Goal: Task Accomplishment & Management: Use online tool/utility

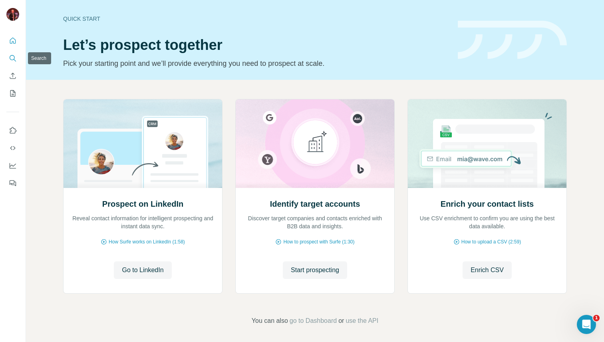
click at [14, 57] on icon "Search" at bounding box center [12, 57] width 5 height 5
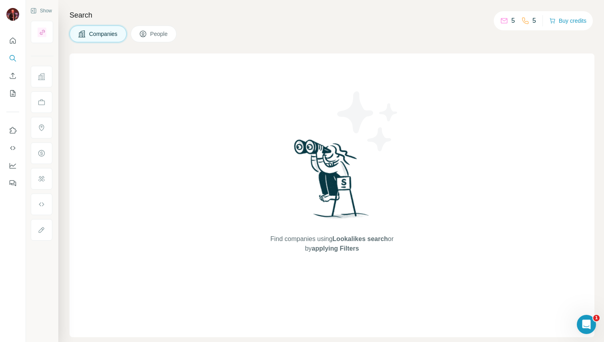
click at [153, 33] on span "People" at bounding box center [159, 34] width 18 height 8
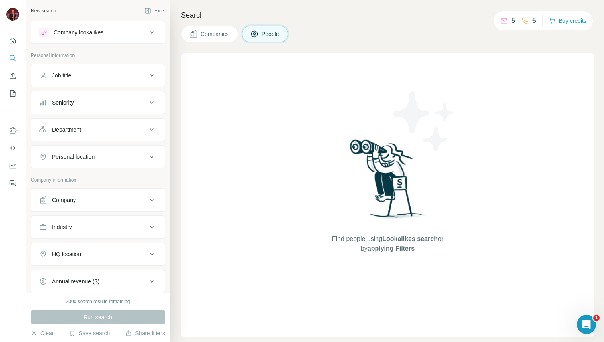
click at [136, 31] on div "Company lookalikes" at bounding box center [93, 33] width 108 height 10
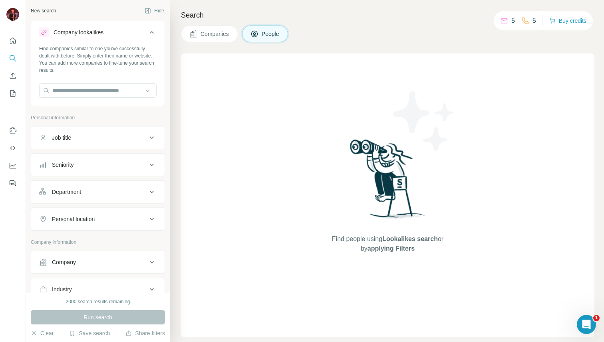
click at [136, 31] on div "Company lookalikes" at bounding box center [93, 33] width 108 height 10
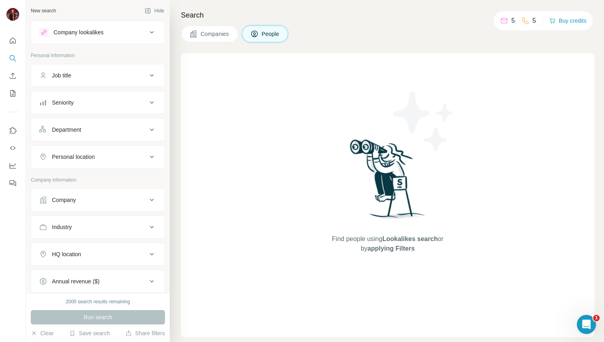
click at [139, 32] on div "Company lookalikes" at bounding box center [93, 33] width 108 height 10
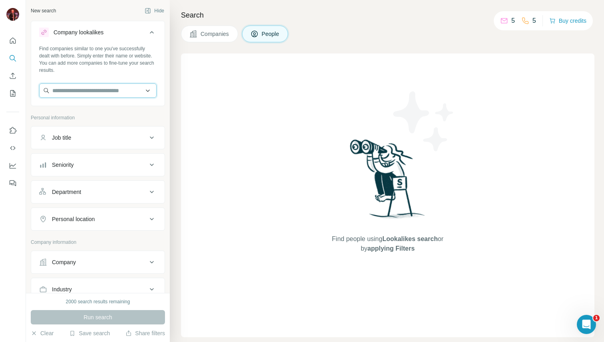
click at [125, 89] on input "text" at bounding box center [97, 90] width 117 height 14
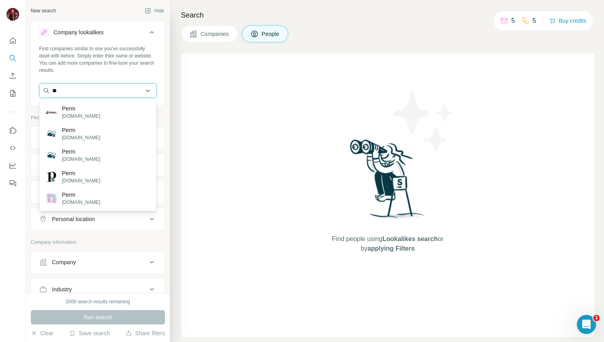
type input "*"
paste input "**********"
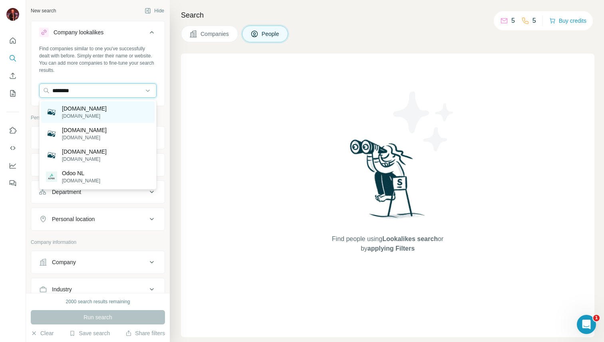
type input "********"
click at [113, 111] on div "[DOMAIN_NAME] [DOMAIN_NAME]" at bounding box center [97, 112] width 113 height 22
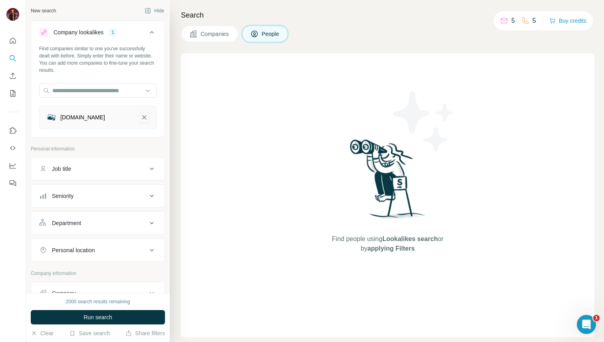
click at [143, 117] on icon "opido.nl-remove-button" at bounding box center [144, 117] width 7 height 8
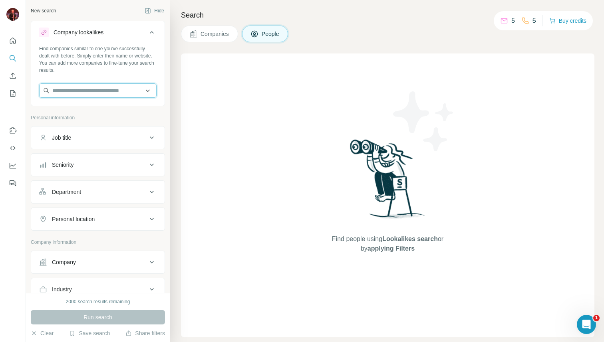
click at [123, 91] on input "text" at bounding box center [97, 90] width 117 height 14
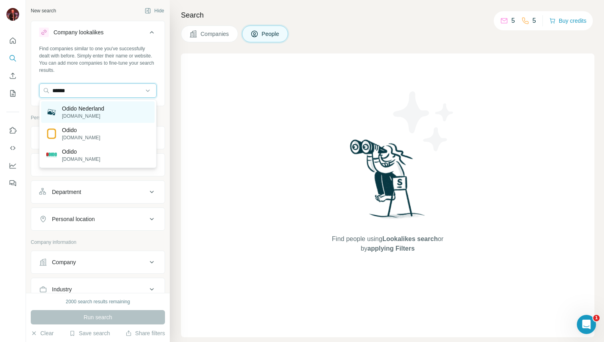
type input "******"
click at [111, 106] on div "Odido Nederland [DOMAIN_NAME]" at bounding box center [97, 112] width 113 height 22
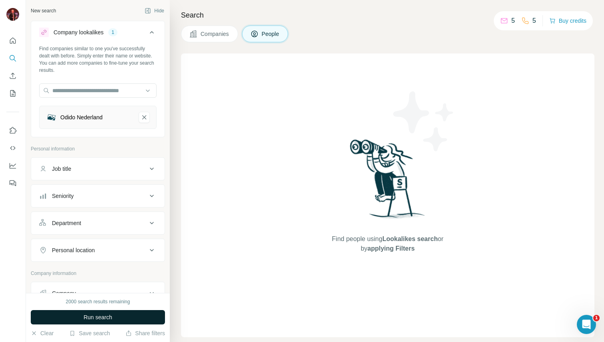
click at [114, 316] on button "Run search" at bounding box center [98, 317] width 134 height 14
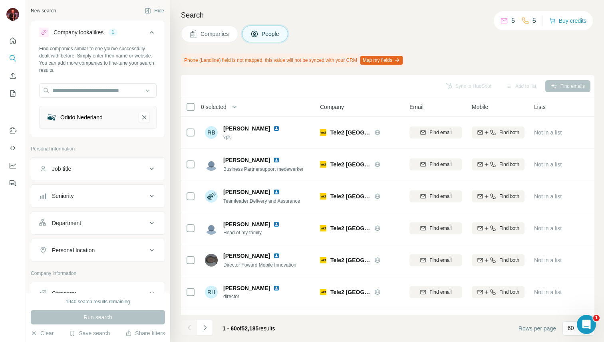
click at [119, 166] on div "Job title" at bounding box center [93, 169] width 108 height 8
click at [119, 188] on input "text" at bounding box center [89, 189] width 101 height 14
click at [131, 146] on p "Personal information" at bounding box center [98, 148] width 134 height 7
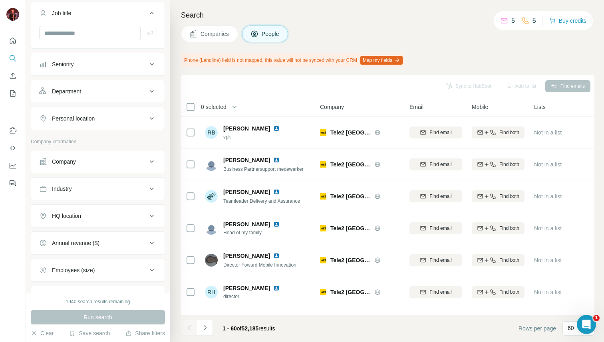
scroll to position [162, 0]
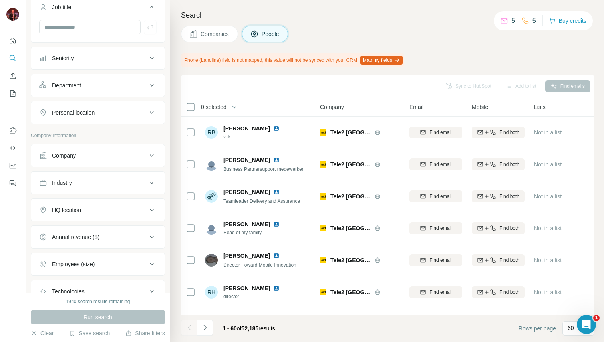
click at [125, 61] on div "Seniority" at bounding box center [93, 58] width 108 height 8
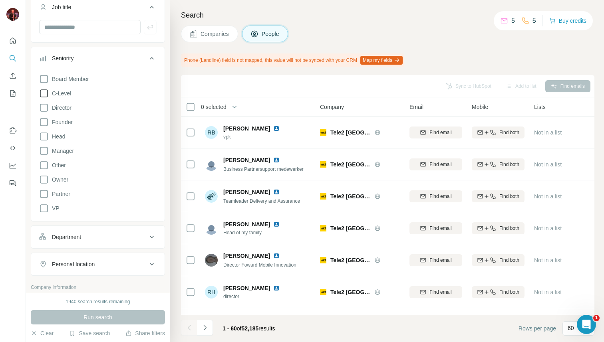
click at [43, 93] on icon at bounding box center [44, 94] width 10 height 10
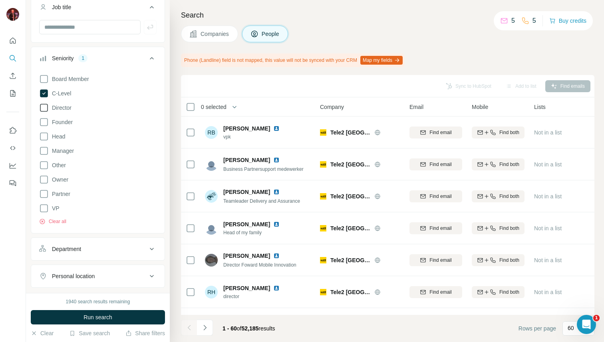
click at [45, 108] on icon at bounding box center [44, 108] width 10 height 10
click at [44, 121] on icon at bounding box center [44, 122] width 10 height 10
click at [44, 137] on icon at bounding box center [44, 137] width 10 height 10
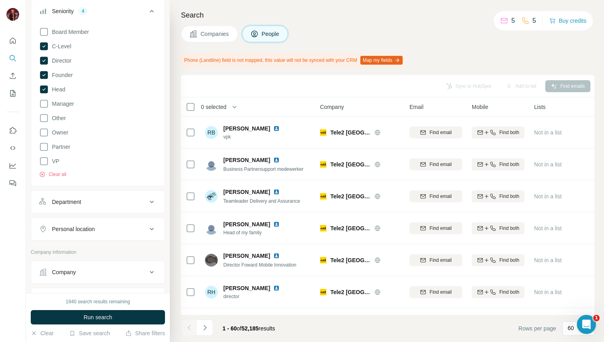
scroll to position [254, 0]
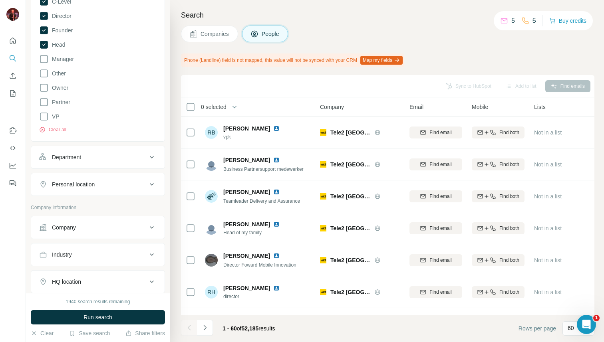
click at [109, 153] on div "Department" at bounding box center [93, 157] width 108 height 8
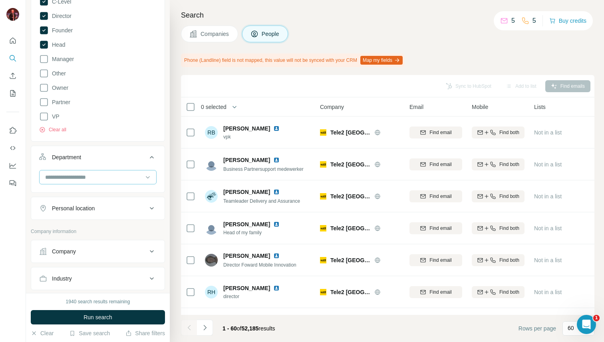
click at [115, 179] on input at bounding box center [93, 177] width 99 height 9
type input "*"
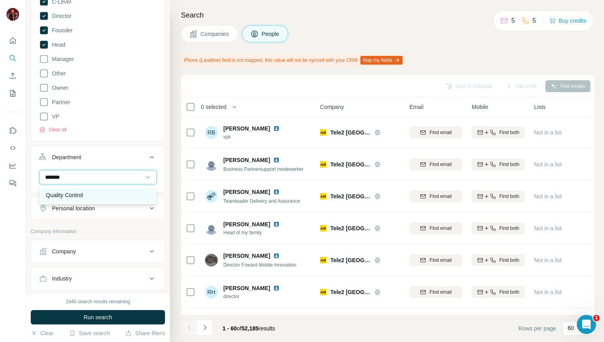
type input "*******"
click at [112, 193] on div "Quality Control" at bounding box center [98, 195] width 104 height 8
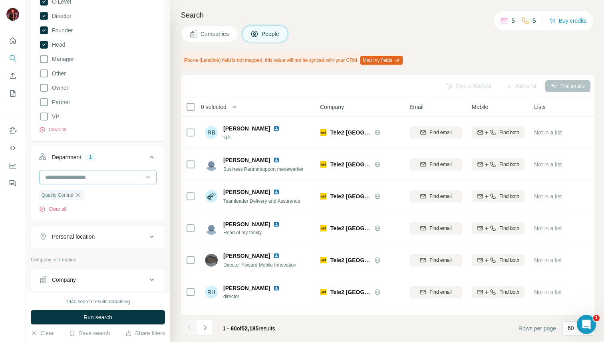
click at [122, 178] on input at bounding box center [93, 177] width 99 height 9
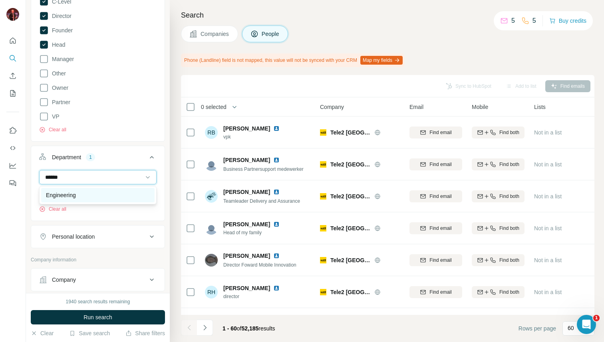
type input "******"
click at [107, 193] on div "Engineering" at bounding box center [98, 195] width 104 height 8
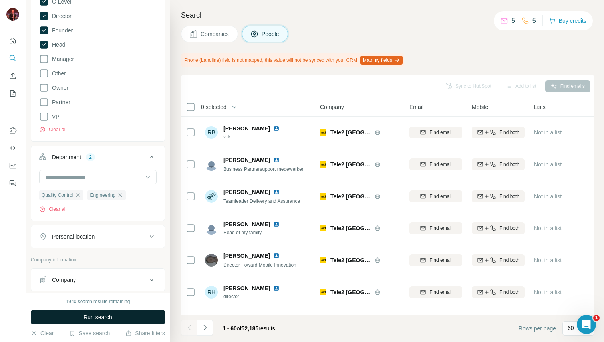
click at [104, 317] on span "Run search" at bounding box center [97, 317] width 29 height 8
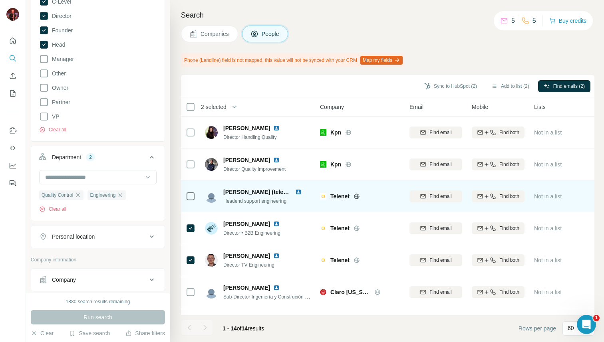
click at [190, 200] on icon at bounding box center [191, 197] width 10 height 10
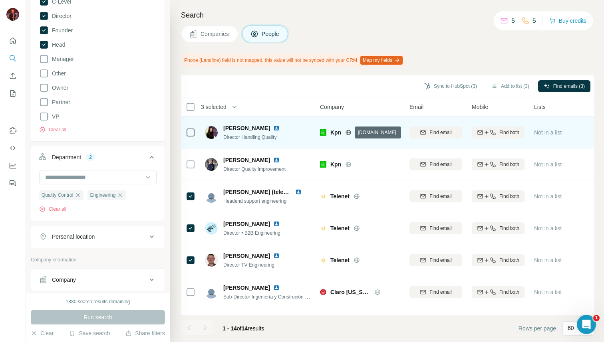
click at [349, 132] on icon at bounding box center [348, 132] width 2 height 5
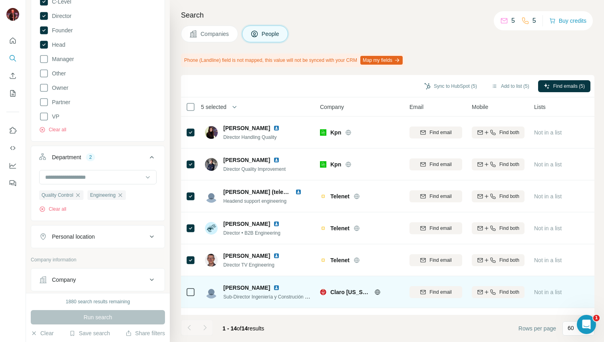
click at [377, 292] on icon at bounding box center [377, 292] width 6 height 6
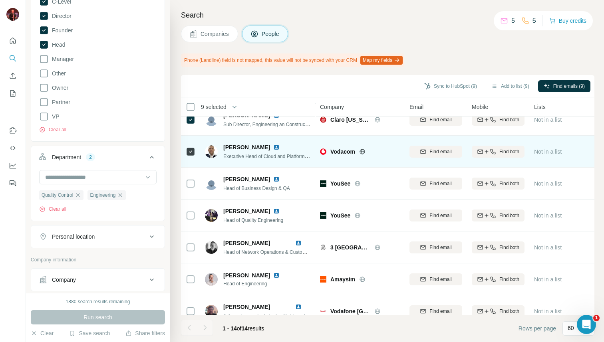
scroll to position [249, 0]
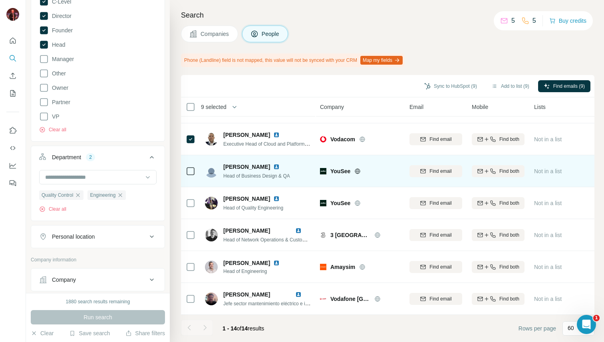
click at [358, 172] on icon at bounding box center [357, 171] width 6 height 6
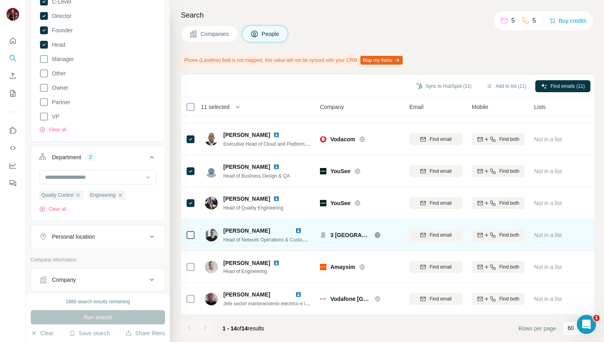
click at [375, 233] on icon at bounding box center [377, 234] width 5 height 5
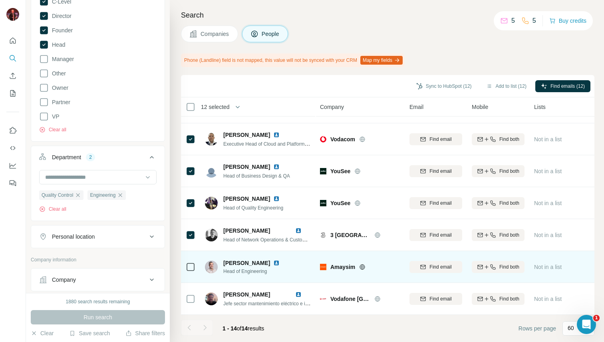
click at [361, 266] on icon at bounding box center [362, 266] width 2 height 5
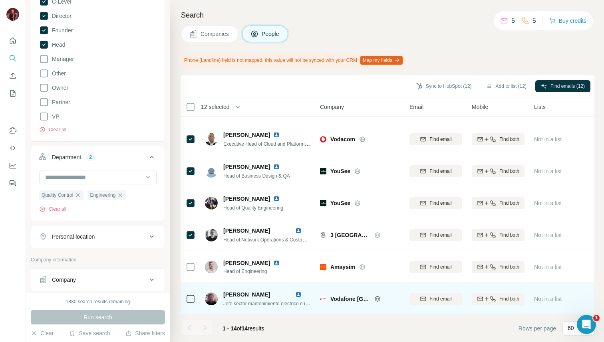
click at [379, 299] on icon at bounding box center [377, 299] width 6 height 6
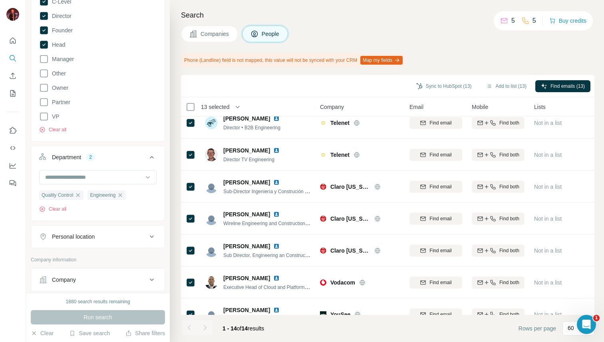
scroll to position [0, 0]
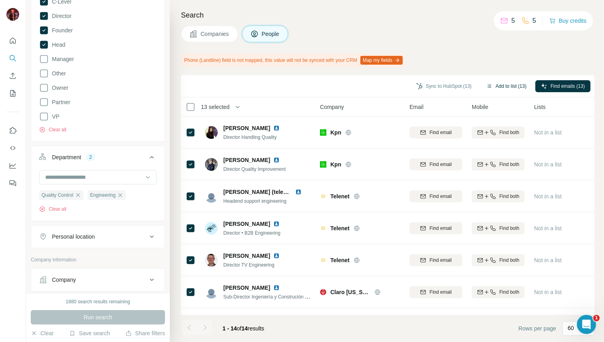
click at [499, 85] on button "Add to list (13)" at bounding box center [506, 86] width 52 height 12
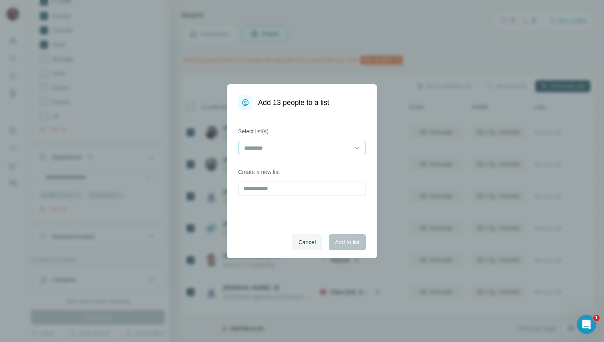
click at [315, 150] on input at bounding box center [297, 148] width 108 height 9
click at [315, 147] on input at bounding box center [297, 148] width 108 height 9
click at [307, 211] on div "Select list(s) Create a new list" at bounding box center [302, 168] width 150 height 116
click at [315, 182] on input "text" at bounding box center [302, 189] width 128 height 14
type input "**********"
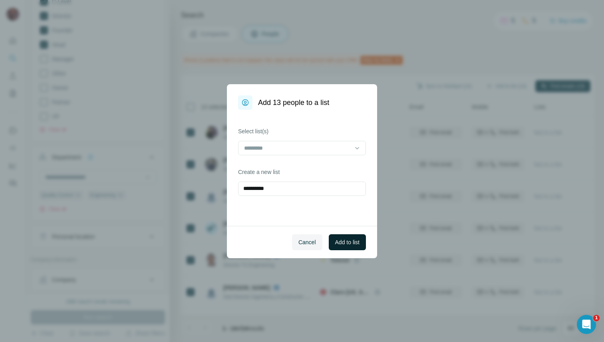
click at [340, 243] on span "Add to list" at bounding box center [347, 242] width 24 height 8
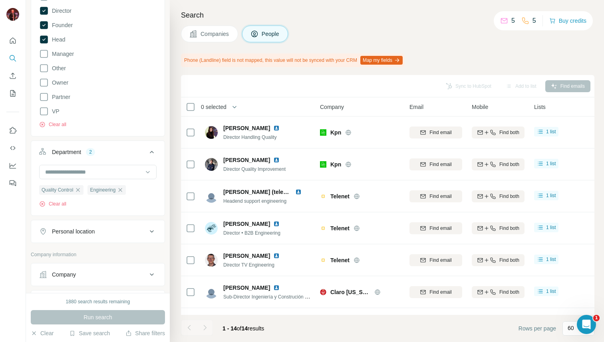
scroll to position [264, 0]
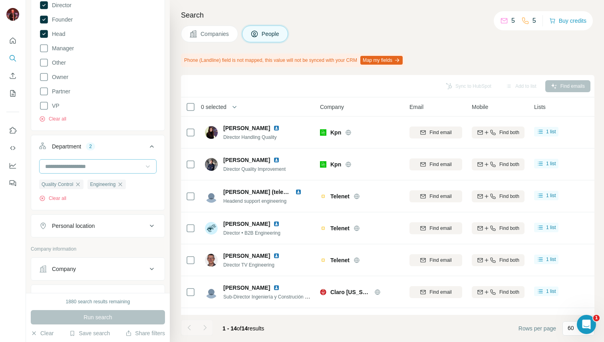
click at [144, 171] on div at bounding box center [148, 166] width 8 height 14
click at [155, 94] on div "Board Member C-Level Director Founder Head Manager Other Owner Partner VP Clear…" at bounding box center [97, 45] width 117 height 154
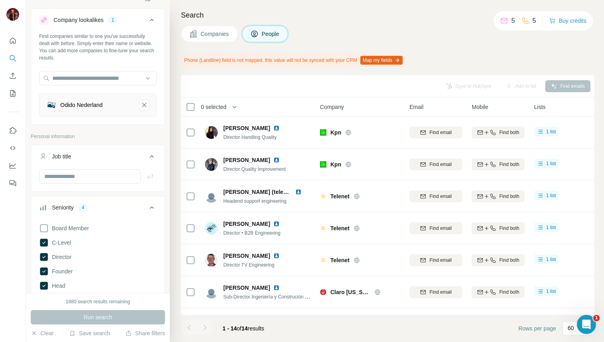
scroll to position [0, 0]
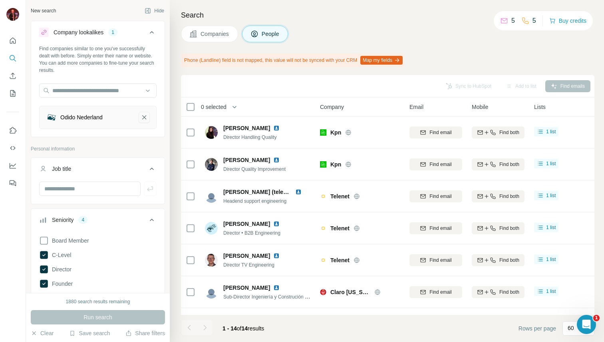
click at [145, 116] on icon "Odido Nederland-remove-button" at bounding box center [144, 117] width 7 height 8
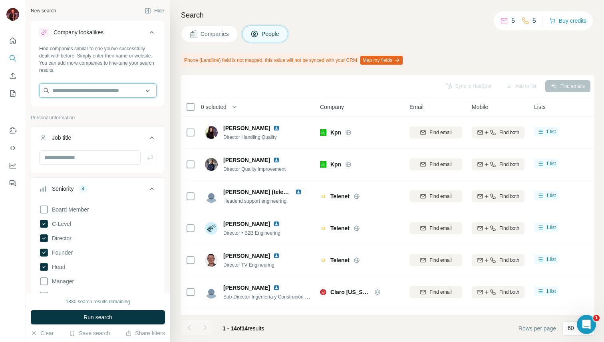
click at [123, 92] on input "text" at bounding box center [97, 90] width 117 height 14
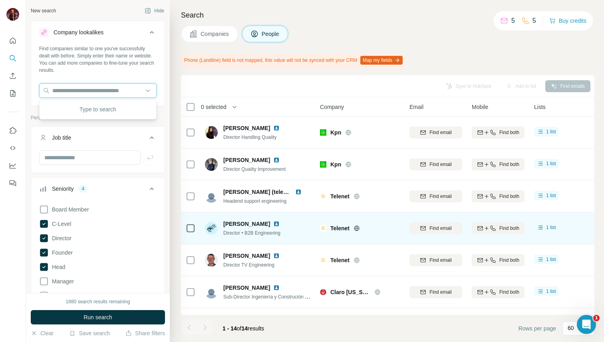
scroll to position [1, 0]
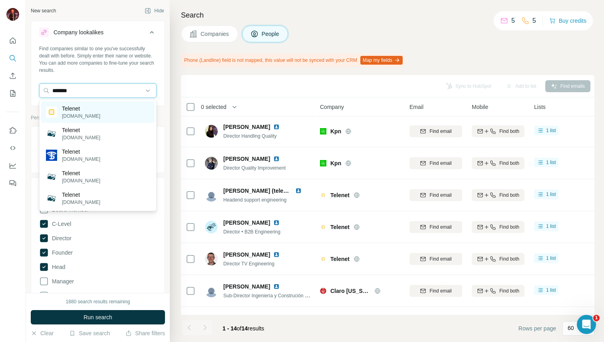
type input "*******"
click at [120, 115] on div "Telenet [DOMAIN_NAME]" at bounding box center [97, 112] width 113 height 22
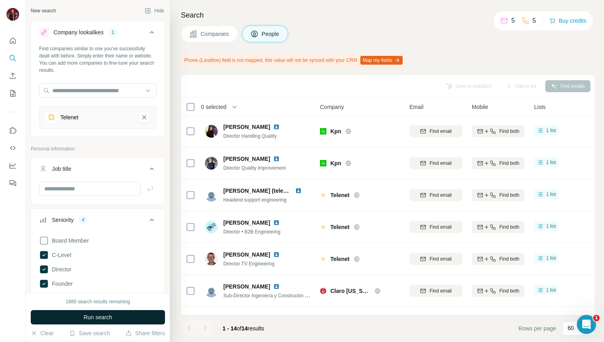
click at [106, 312] on button "Run search" at bounding box center [98, 317] width 134 height 14
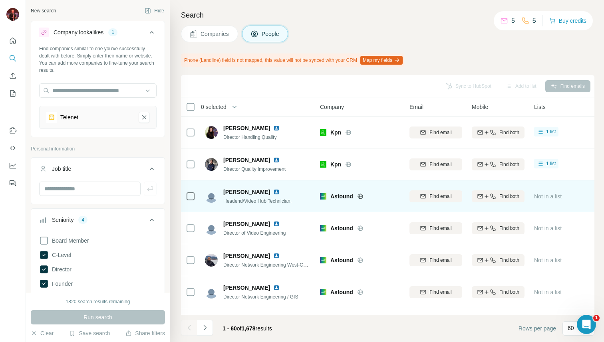
click at [360, 193] on icon at bounding box center [360, 196] width 6 height 6
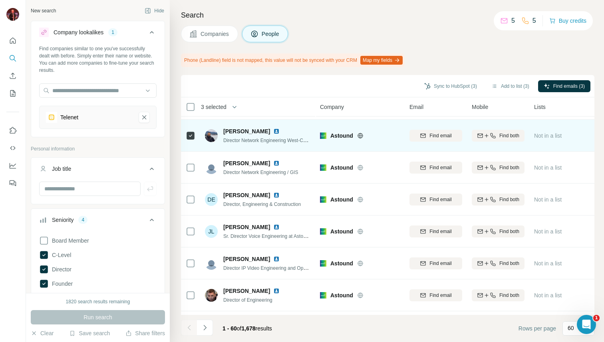
scroll to position [135, 0]
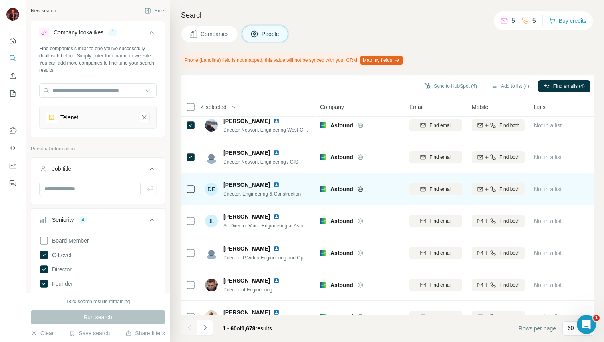
click at [190, 193] on icon at bounding box center [191, 189] width 10 height 10
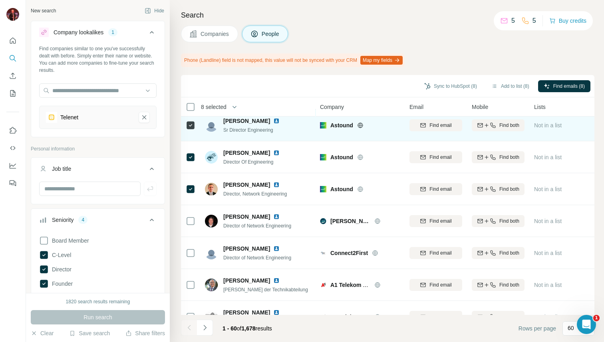
scroll to position [359, 0]
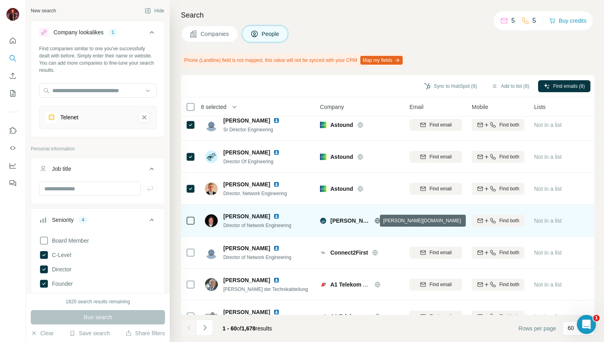
click at [375, 221] on icon at bounding box center [377, 221] width 6 height 6
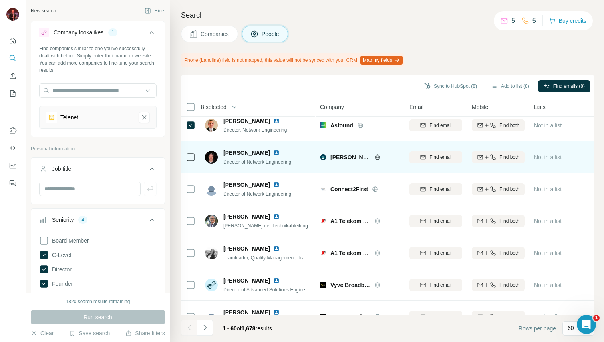
scroll to position [428, 0]
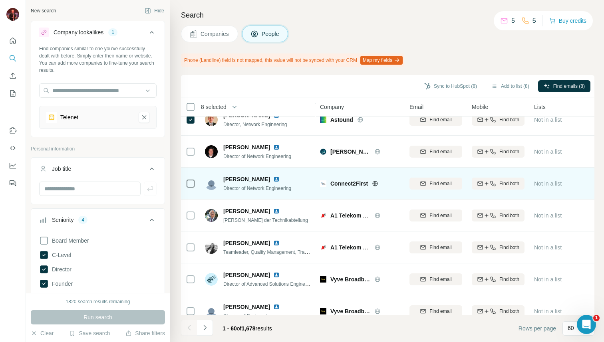
click at [374, 186] on icon at bounding box center [375, 183] width 6 height 6
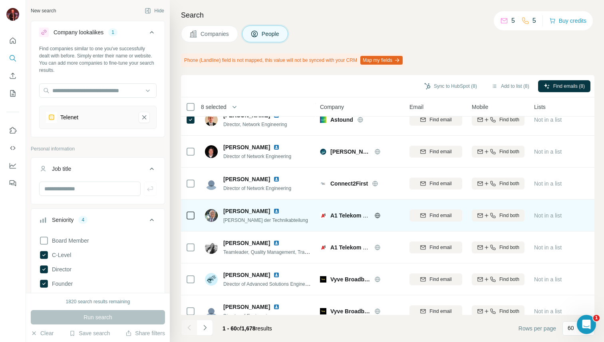
click at [379, 216] on icon at bounding box center [377, 215] width 6 height 6
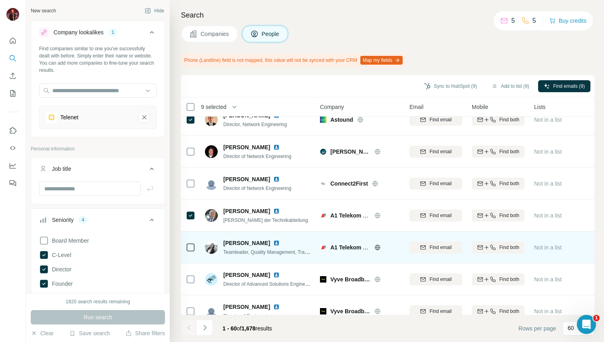
click at [189, 252] on div at bounding box center [191, 247] width 10 height 22
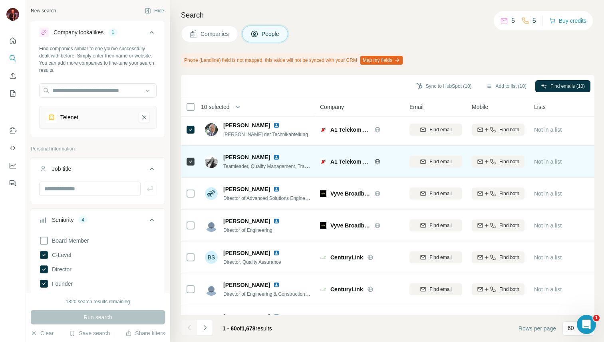
scroll to position [529, 0]
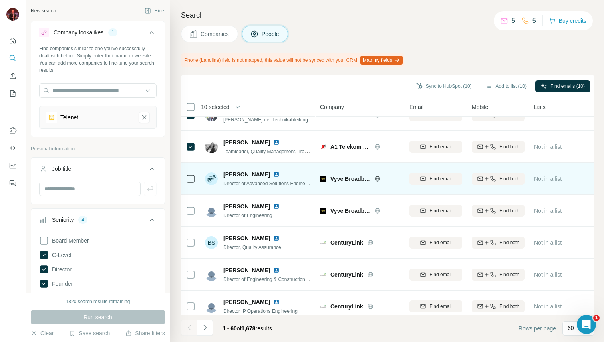
click at [378, 177] on icon at bounding box center [377, 179] width 6 height 6
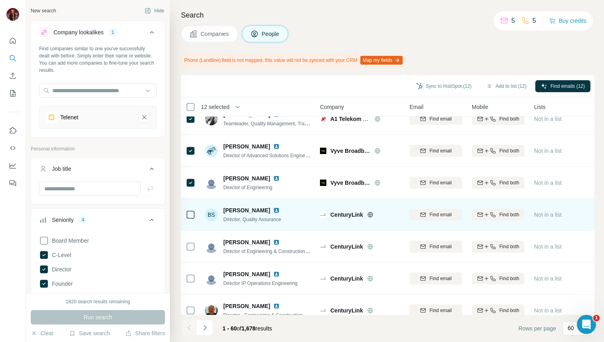
scroll to position [556, 0]
click at [371, 216] on icon at bounding box center [370, 215] width 2 height 5
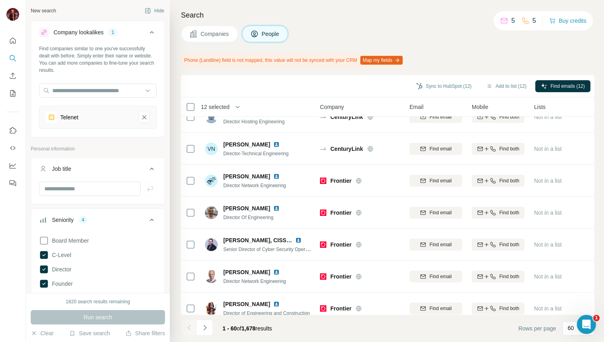
scroll to position [1134, 0]
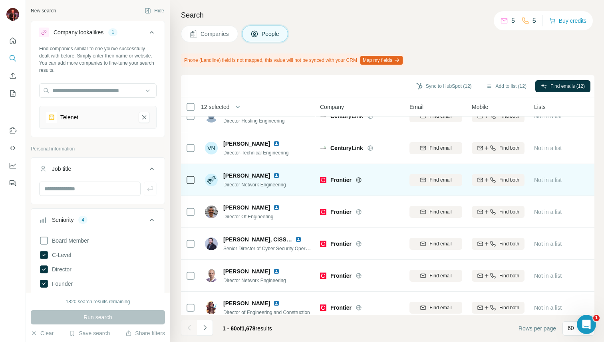
click at [359, 178] on icon at bounding box center [358, 179] width 2 height 5
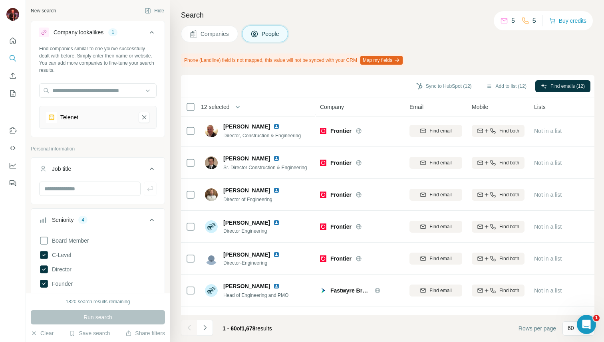
scroll to position [1718, 0]
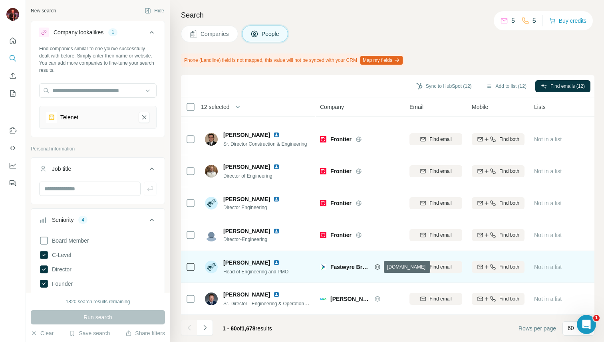
click at [378, 266] on icon at bounding box center [377, 267] width 6 height 6
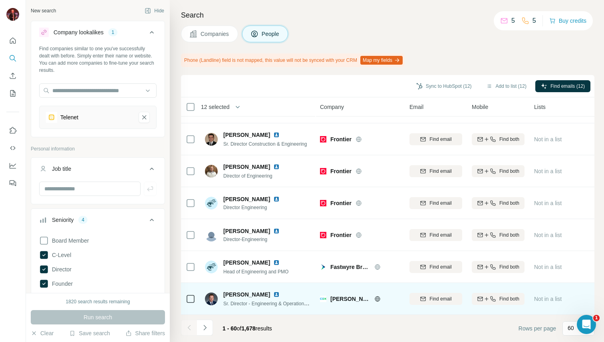
click at [377, 300] on icon at bounding box center [377, 298] width 2 height 5
click at [197, 297] on td at bounding box center [190, 299] width 19 height 32
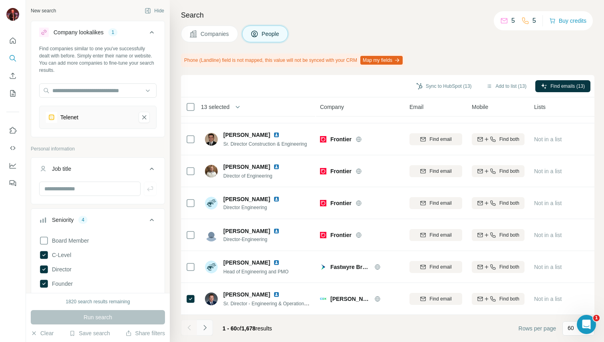
click at [210, 329] on button "Navigate to next page" at bounding box center [205, 328] width 16 height 16
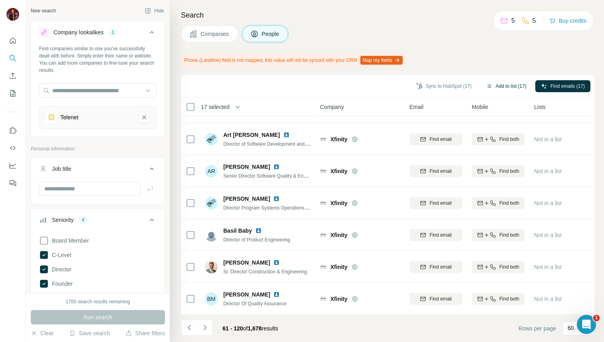
click at [511, 88] on button "Add to list (17)" at bounding box center [506, 86] width 52 height 12
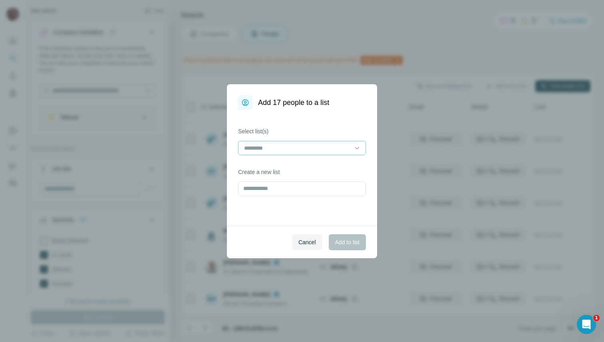
click at [332, 141] on div at bounding box center [302, 148] width 128 height 14
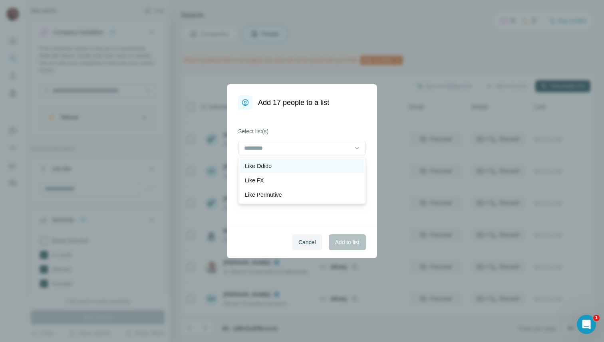
click at [329, 166] on div "Like Odido" at bounding box center [302, 166] width 114 height 8
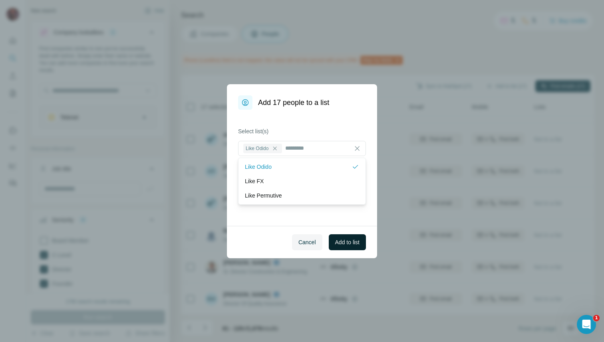
click at [355, 242] on span "Add to list" at bounding box center [347, 242] width 24 height 8
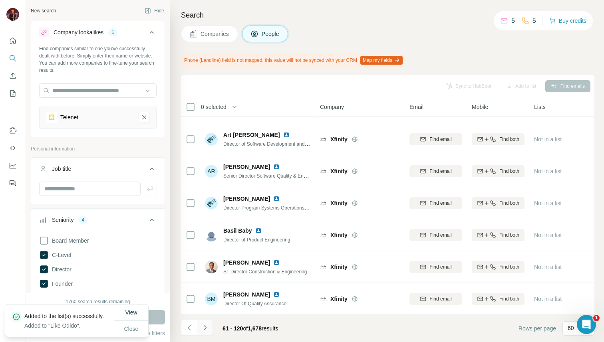
click at [210, 330] on button "Navigate to next page" at bounding box center [205, 328] width 16 height 16
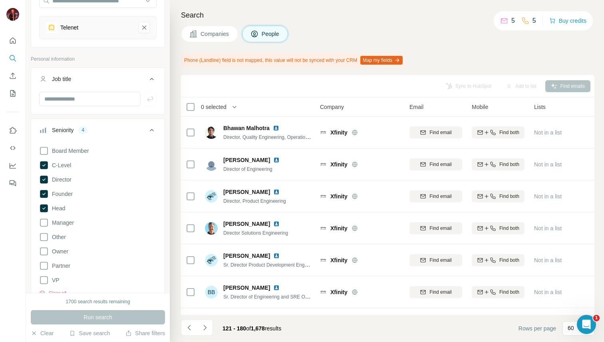
scroll to position [0, 0]
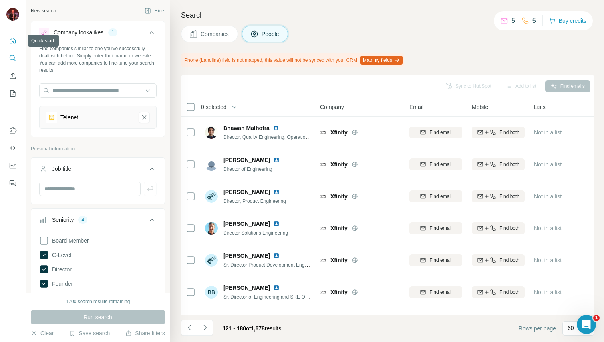
click at [12, 44] on icon "Quick start" at bounding box center [13, 41] width 8 height 8
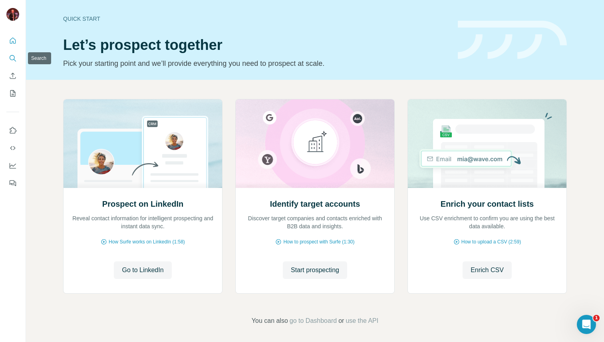
click at [17, 59] on button "Search" at bounding box center [12, 58] width 13 height 14
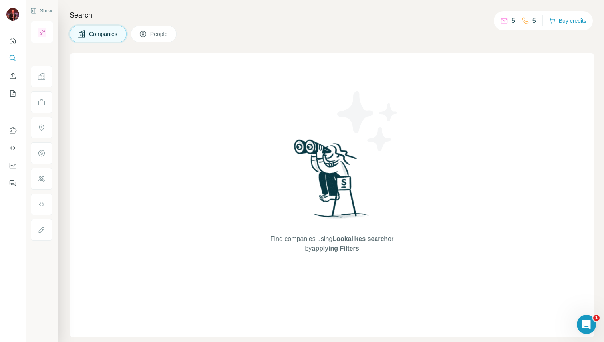
click at [6, 51] on button "Search" at bounding box center [12, 58] width 13 height 14
click at [10, 38] on icon "Quick start" at bounding box center [13, 41] width 8 height 8
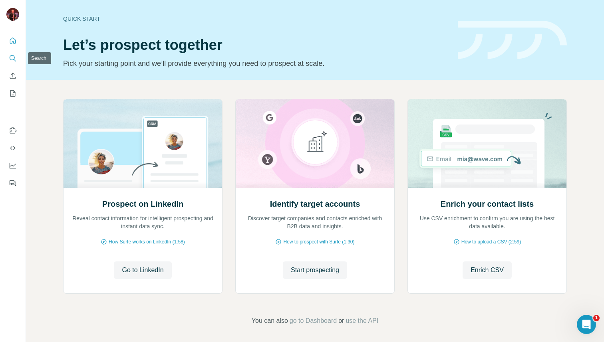
click at [12, 59] on icon "Search" at bounding box center [13, 58] width 8 height 8
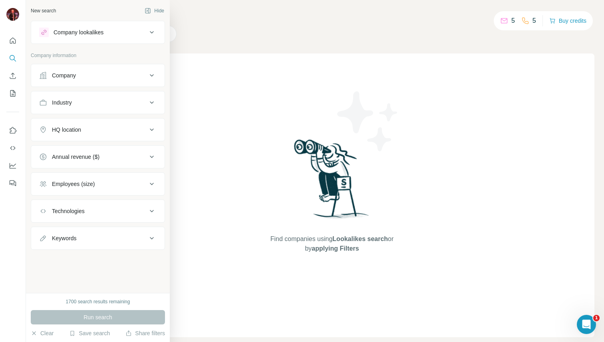
click at [89, 77] on div "Company" at bounding box center [93, 75] width 108 height 8
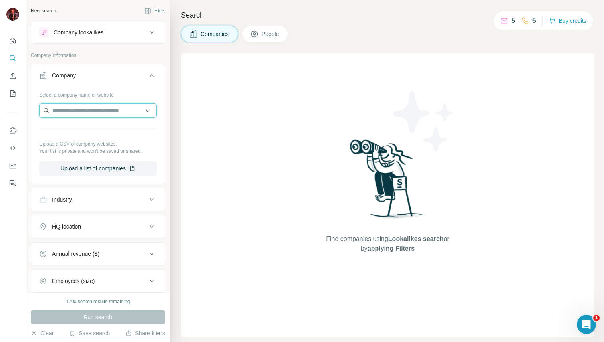
click at [107, 113] on input "text" at bounding box center [97, 110] width 117 height 14
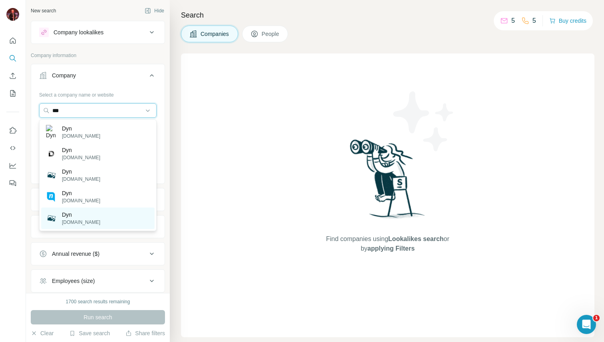
type input "***"
click at [92, 224] on div "Dyn [DOMAIN_NAME]" at bounding box center [97, 219] width 113 height 22
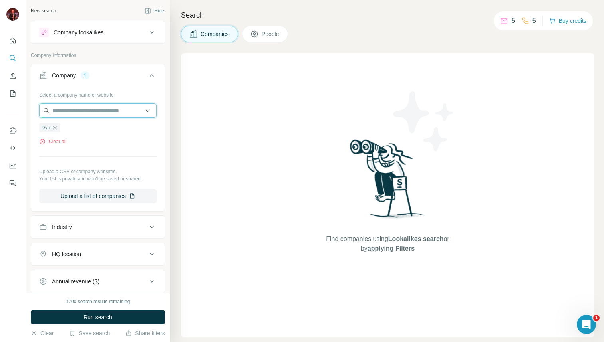
click at [113, 115] on input "text" at bounding box center [97, 110] width 117 height 14
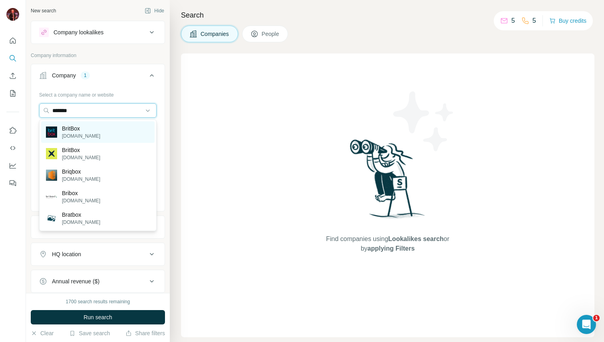
type input "*******"
click at [83, 128] on p "BritBox" at bounding box center [81, 129] width 38 height 8
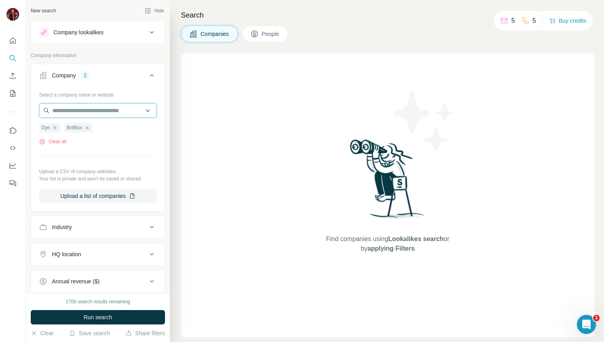
click at [97, 109] on input "text" at bounding box center [97, 110] width 117 height 14
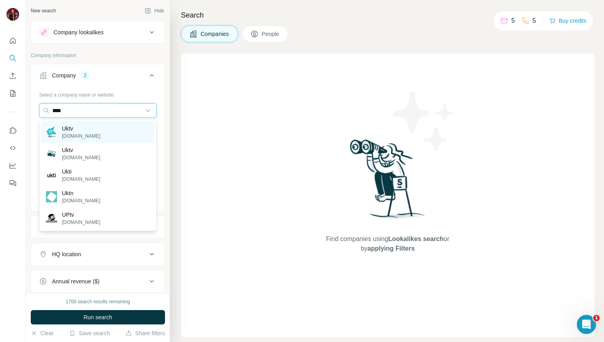
type input "****"
click at [101, 129] on div "Uktv [DOMAIN_NAME]" at bounding box center [97, 132] width 113 height 22
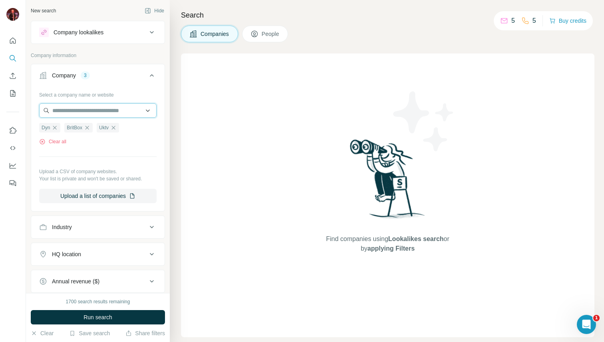
click at [108, 110] on input "text" at bounding box center [97, 110] width 117 height 14
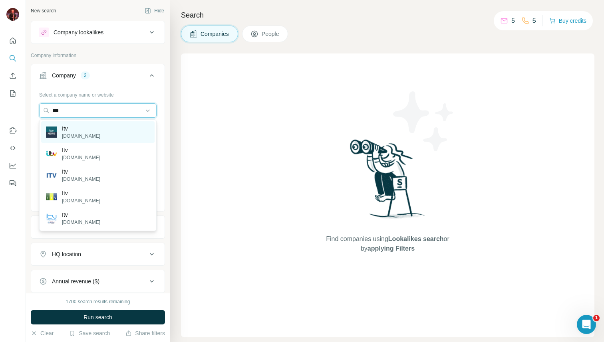
type input "***"
click at [111, 128] on div "Itv [DOMAIN_NAME]" at bounding box center [97, 132] width 113 height 22
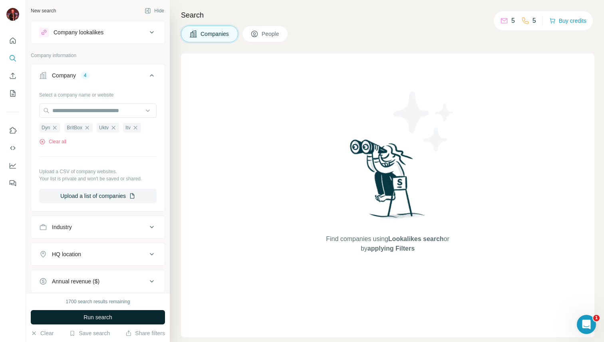
click at [103, 316] on span "Run search" at bounding box center [97, 317] width 29 height 8
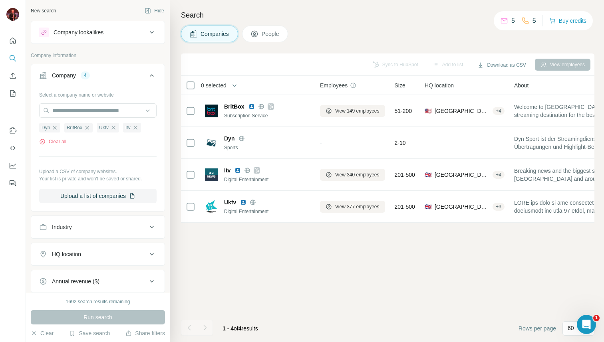
click at [268, 33] on span "People" at bounding box center [271, 34] width 18 height 8
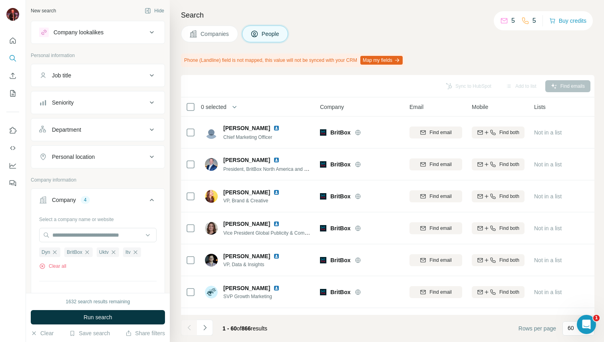
click at [145, 42] on div "Company lookalikes" at bounding box center [98, 32] width 134 height 23
click at [147, 36] on icon at bounding box center [152, 33] width 10 height 10
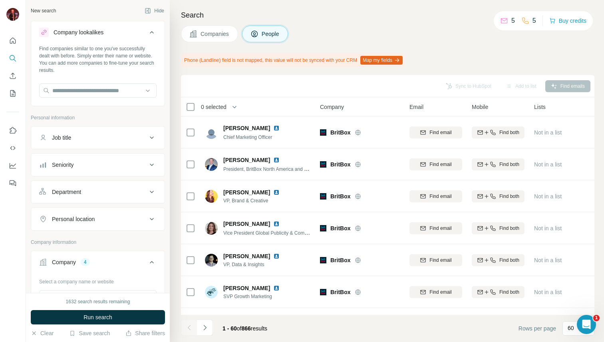
click at [147, 36] on icon at bounding box center [152, 33] width 10 height 10
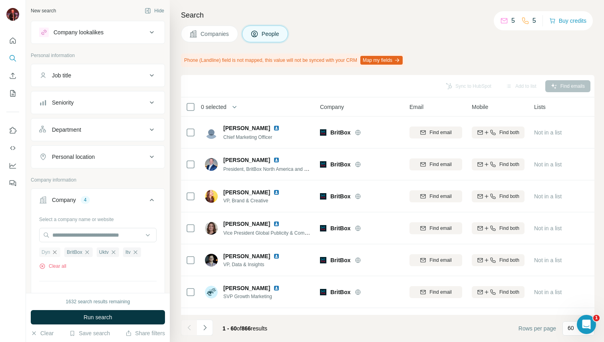
click at [54, 255] on icon "button" at bounding box center [55, 252] width 6 height 6
click at [54, 255] on span "BritBox" at bounding box center [50, 252] width 16 height 7
click at [64, 255] on icon "button" at bounding box center [62, 252] width 6 height 6
click at [59, 253] on icon "button" at bounding box center [56, 252] width 6 height 6
click at [54, 252] on icon "button" at bounding box center [51, 252] width 6 height 6
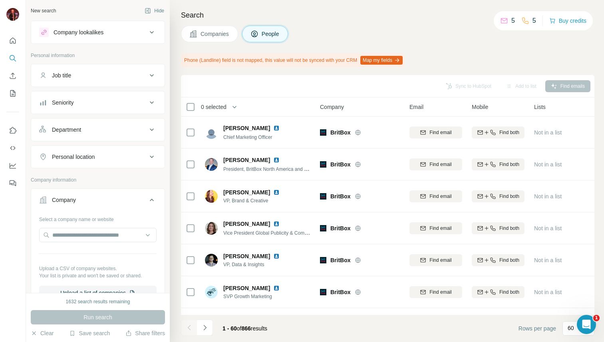
click at [148, 37] on button "Company lookalikes" at bounding box center [97, 32] width 133 height 19
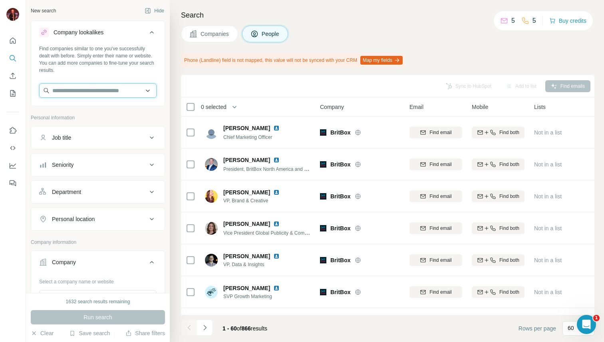
click at [132, 87] on input "text" at bounding box center [97, 90] width 117 height 14
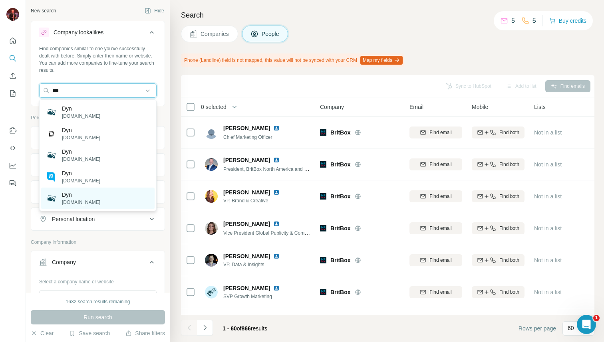
type input "***"
click at [119, 202] on div "Dyn [DOMAIN_NAME]" at bounding box center [97, 199] width 113 height 22
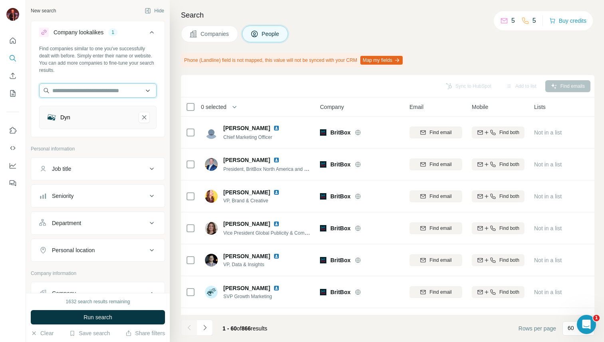
click at [117, 89] on input "text" at bounding box center [97, 90] width 117 height 14
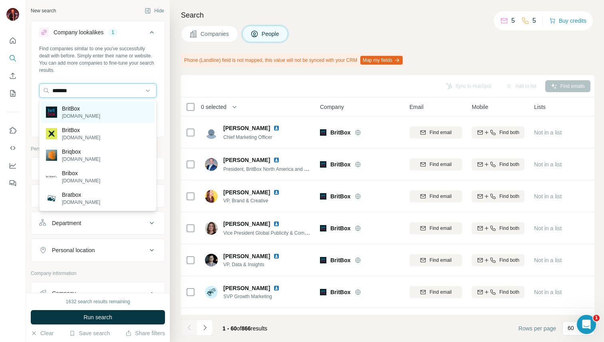
type input "*******"
click at [112, 108] on div "BritBox [DOMAIN_NAME]" at bounding box center [97, 112] width 113 height 22
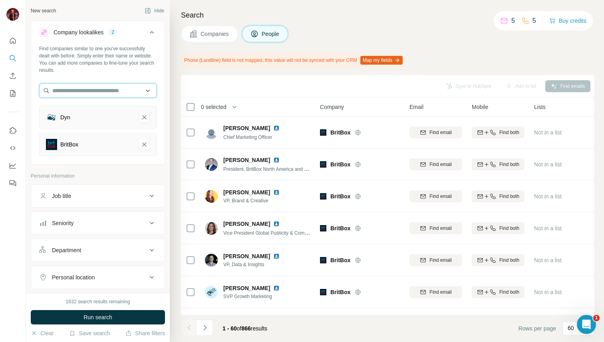
click at [122, 91] on input "text" at bounding box center [97, 90] width 117 height 14
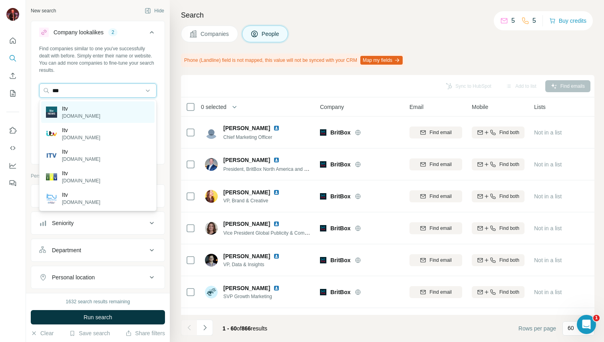
type input "***"
click at [116, 107] on div "Itv [DOMAIN_NAME]" at bounding box center [97, 112] width 113 height 22
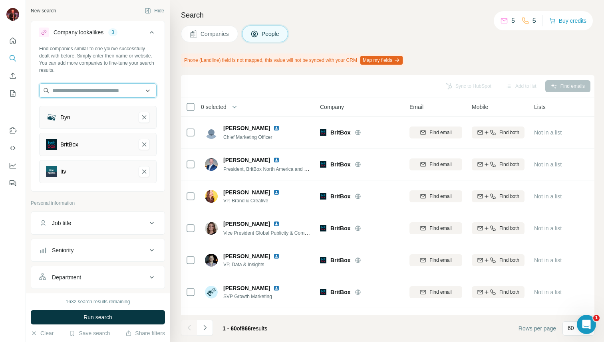
click at [119, 85] on input "text" at bounding box center [97, 90] width 117 height 14
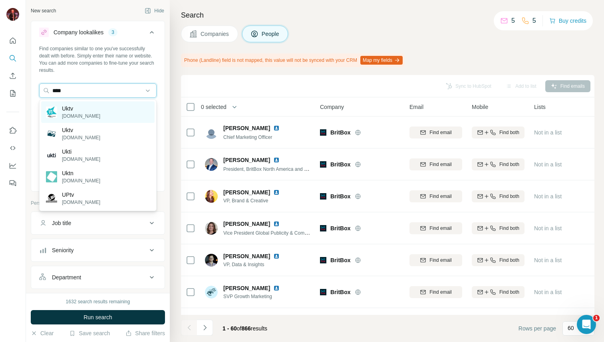
type input "****"
click at [123, 111] on div "Uktv [DOMAIN_NAME]" at bounding box center [97, 112] width 113 height 22
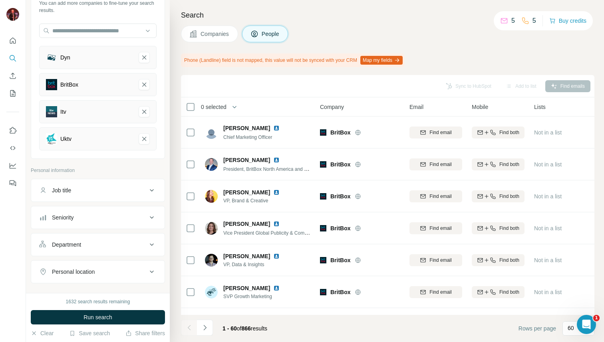
scroll to position [121, 0]
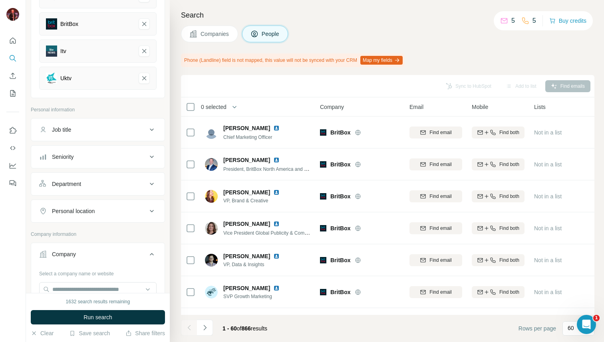
click at [123, 130] on div "Job title" at bounding box center [93, 130] width 108 height 8
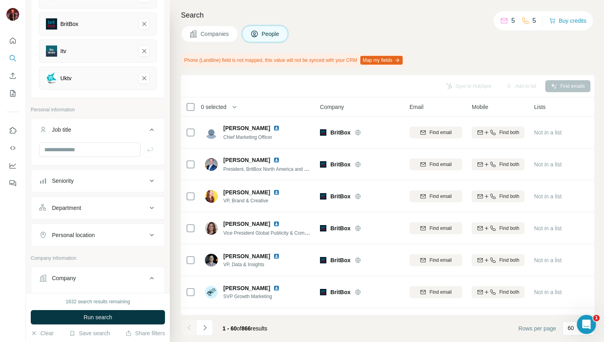
click at [123, 131] on div "Job title" at bounding box center [93, 130] width 108 height 8
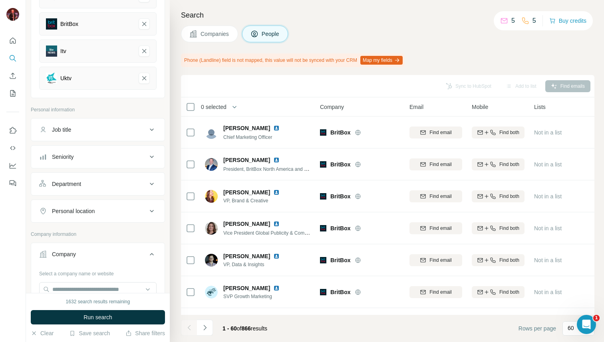
click at [118, 153] on div "Seniority" at bounding box center [93, 157] width 108 height 8
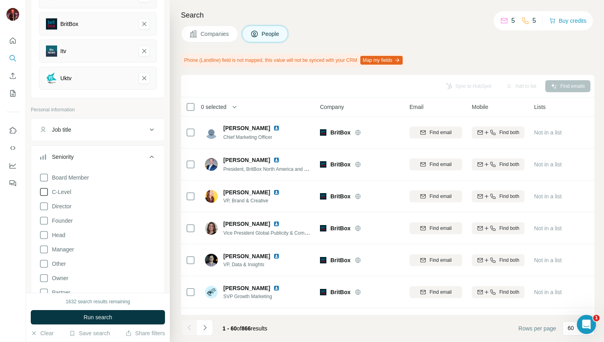
click at [41, 192] on icon at bounding box center [44, 192] width 10 height 10
click at [45, 207] on icon at bounding box center [44, 207] width 10 height 10
click at [45, 219] on icon at bounding box center [44, 221] width 10 height 10
click at [45, 232] on icon at bounding box center [44, 235] width 8 height 8
click at [111, 321] on button "Run search" at bounding box center [98, 317] width 134 height 14
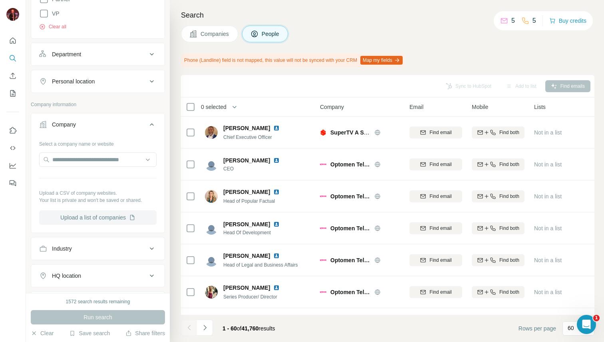
scroll to position [414, 0]
click at [119, 159] on input "text" at bounding box center [97, 160] width 117 height 14
click at [114, 121] on div "Company" at bounding box center [93, 125] width 108 height 8
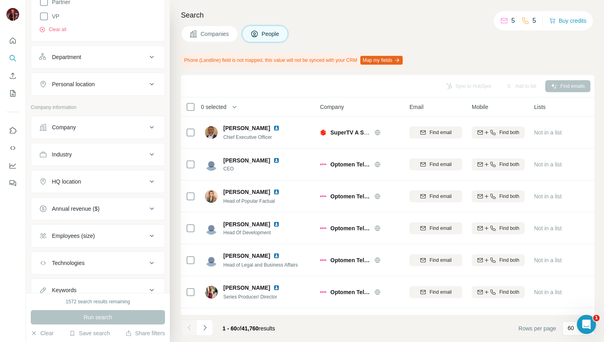
scroll to position [399, 0]
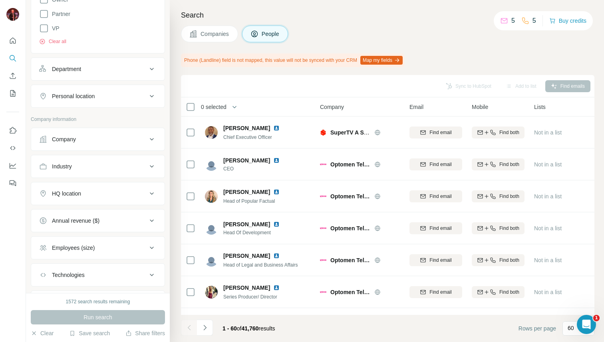
click at [121, 70] on div "Department" at bounding box center [93, 69] width 108 height 8
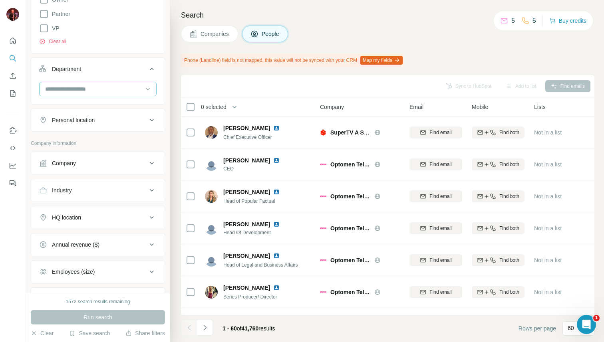
click at [123, 88] on input at bounding box center [93, 89] width 99 height 9
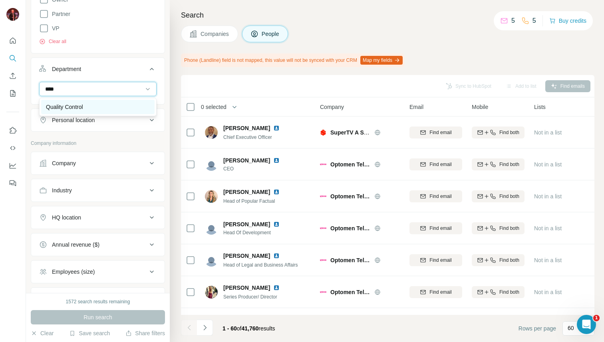
type input "****"
click at [129, 105] on div "Quality Control" at bounding box center [98, 107] width 104 height 8
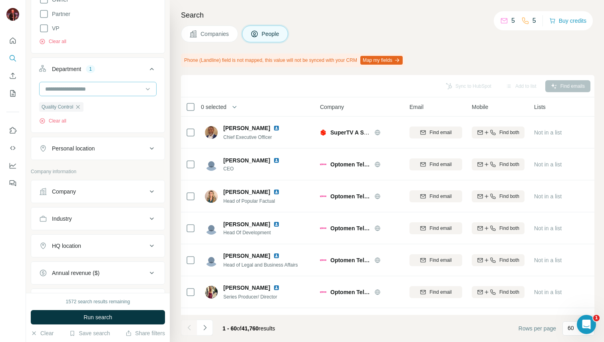
click at [131, 83] on div at bounding box center [93, 89] width 99 height 14
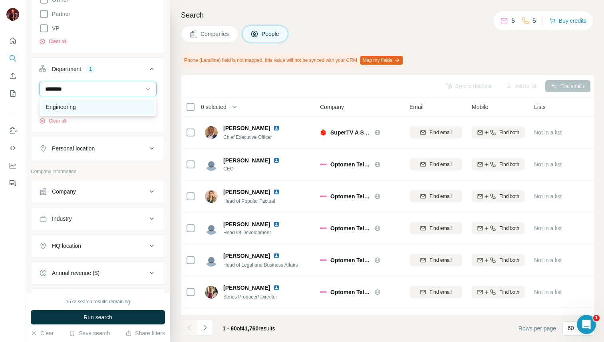
type input "********"
click at [125, 108] on div "Engineering" at bounding box center [98, 107] width 104 height 8
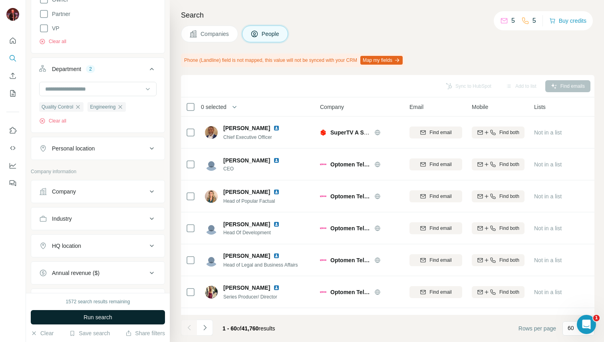
click at [113, 318] on button "Run search" at bounding box center [98, 317] width 134 height 14
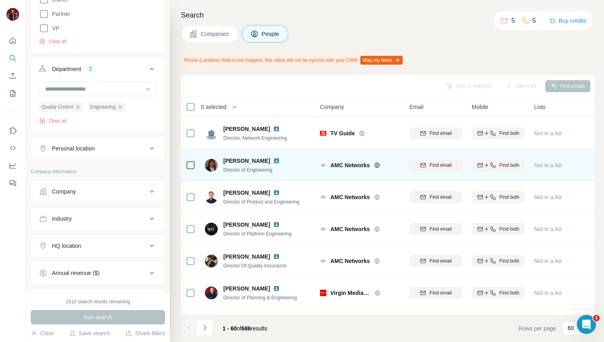
scroll to position [319, 0]
click at [378, 166] on icon at bounding box center [377, 164] width 2 height 5
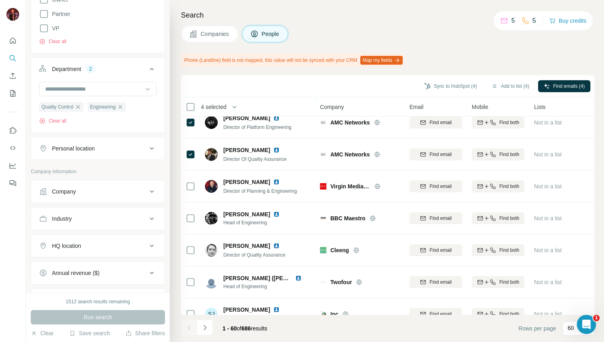
scroll to position [426, 0]
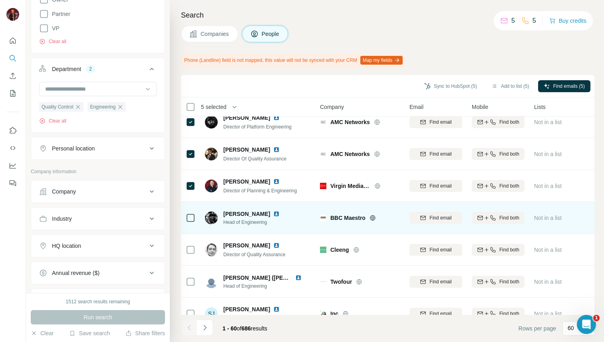
click at [189, 213] on div at bounding box center [191, 218] width 10 height 22
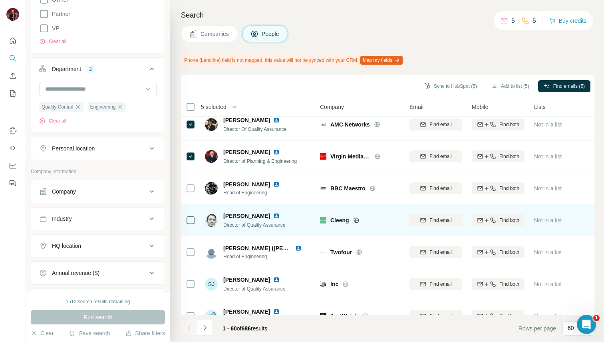
scroll to position [455, 0]
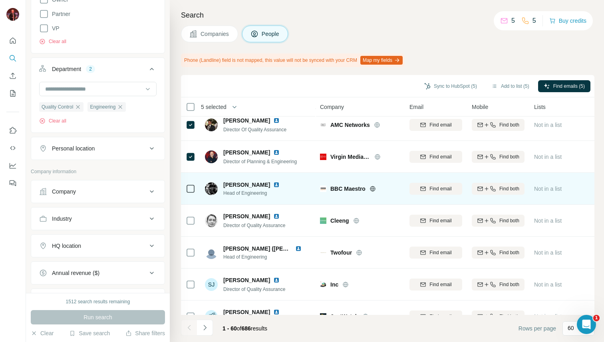
click at [189, 193] on div at bounding box center [191, 189] width 10 height 22
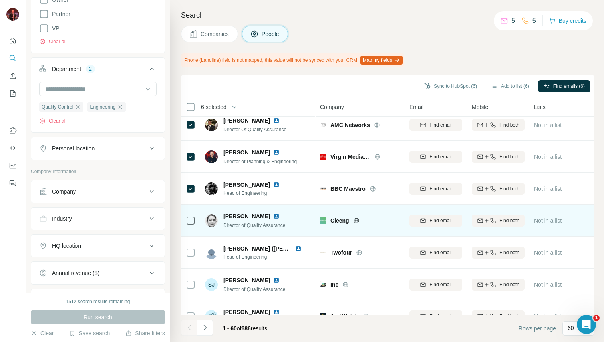
click at [359, 223] on icon at bounding box center [356, 221] width 6 height 6
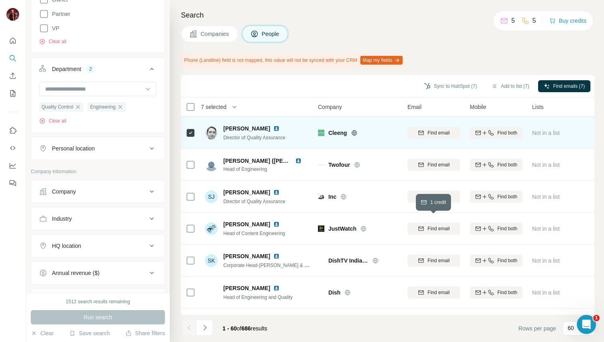
scroll to position [549, 2]
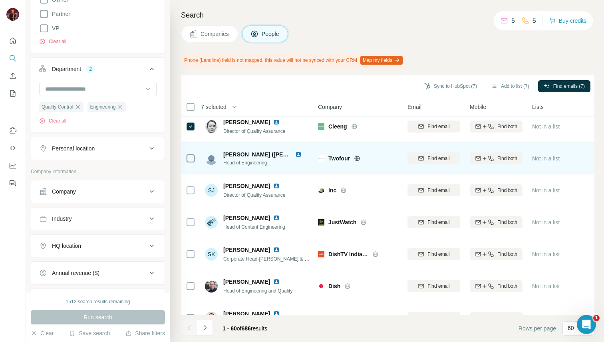
click at [357, 161] on icon at bounding box center [357, 158] width 6 height 6
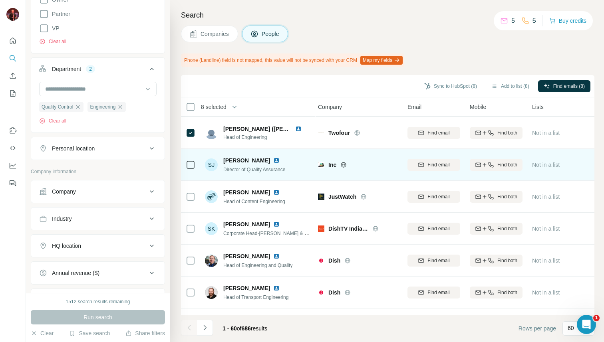
scroll to position [578, 2]
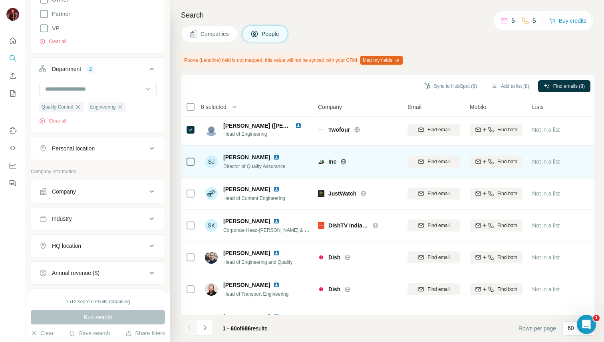
click at [344, 163] on icon at bounding box center [344, 161] width 2 height 5
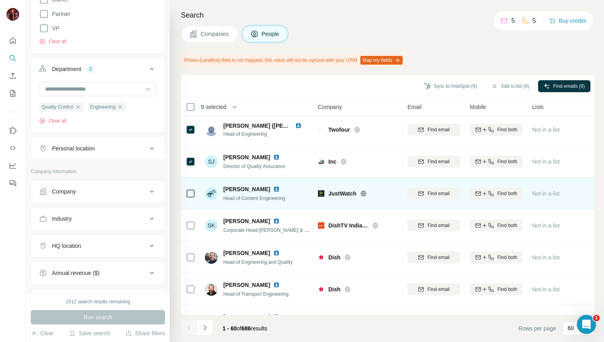
click at [366, 194] on icon at bounding box center [363, 193] width 6 height 6
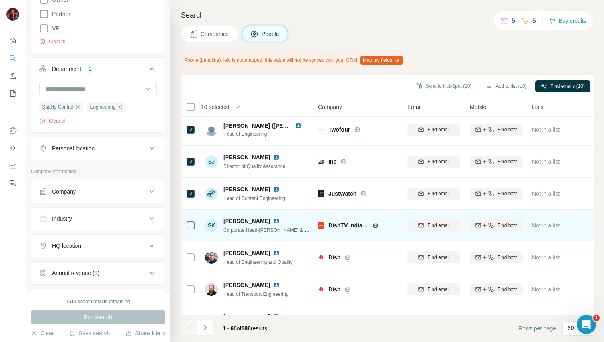
click at [373, 223] on icon at bounding box center [375, 225] width 6 height 6
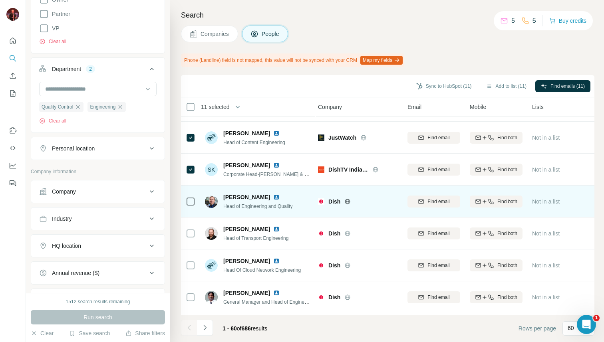
scroll to position [644, 2]
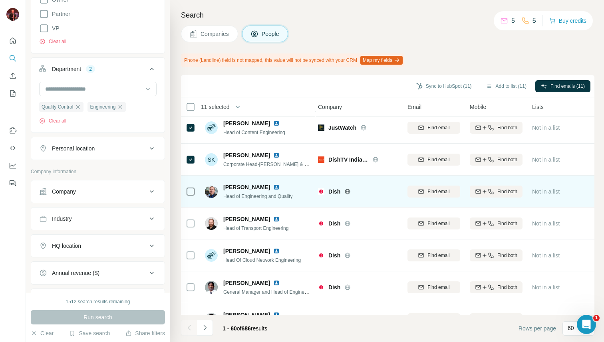
click at [346, 189] on icon at bounding box center [347, 191] width 5 height 5
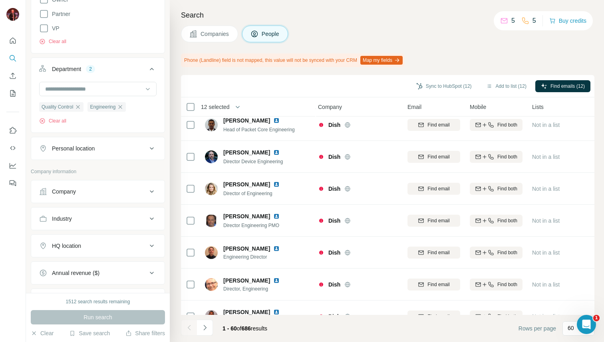
scroll to position [841, 2]
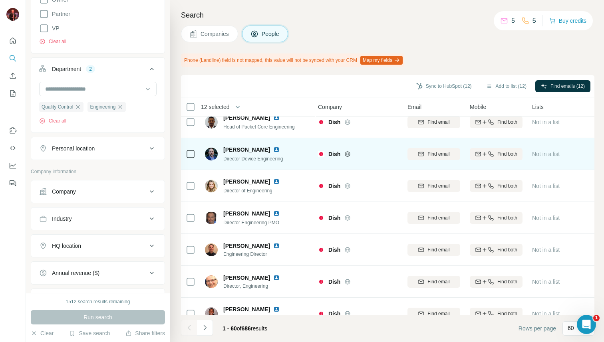
click at [187, 159] on div at bounding box center [191, 154] width 10 height 22
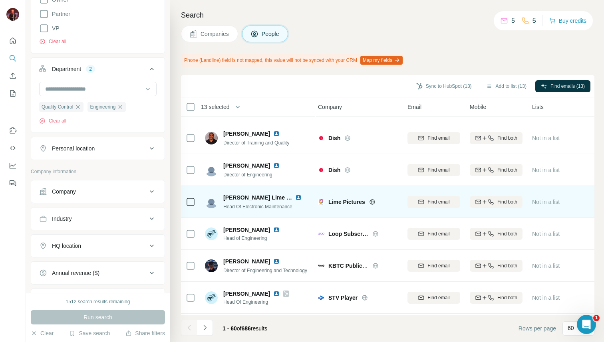
scroll to position [1020, 2]
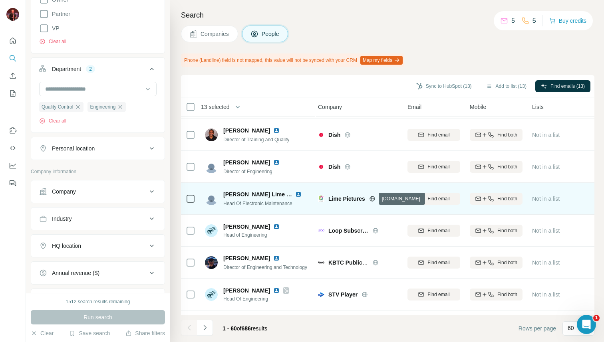
click at [373, 197] on icon at bounding box center [372, 199] width 6 height 6
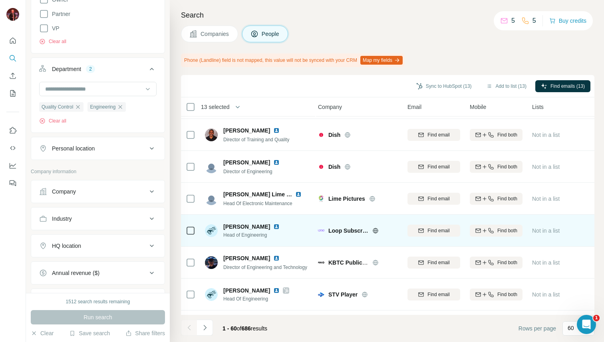
click at [377, 230] on icon at bounding box center [375, 231] width 6 height 6
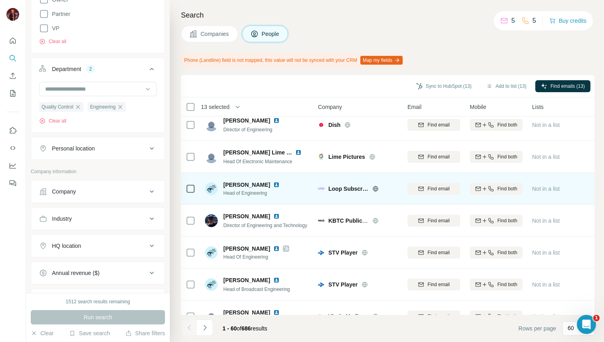
scroll to position [1105, 2]
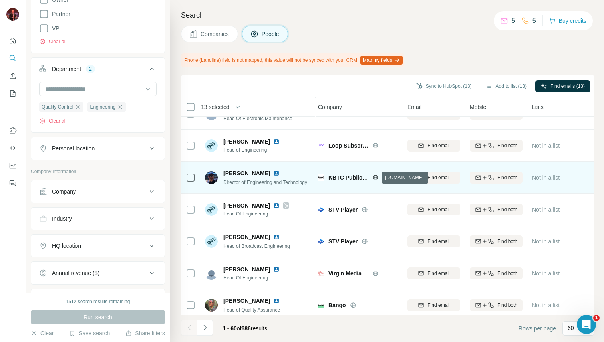
click at [377, 177] on icon at bounding box center [375, 178] width 6 height 6
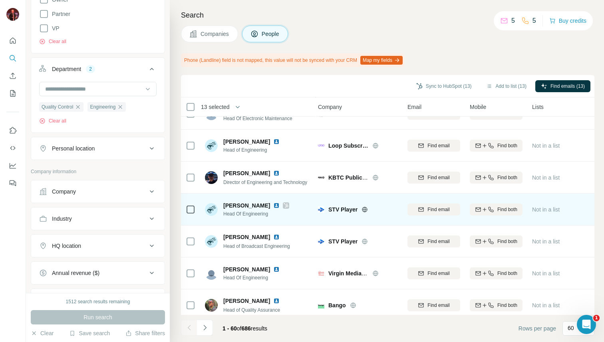
click at [364, 209] on icon at bounding box center [365, 209] width 2 height 5
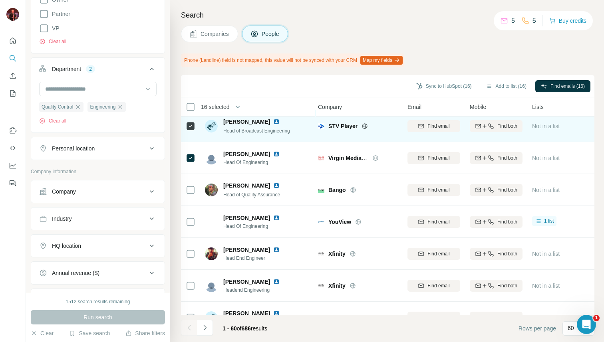
scroll to position [1223, 2]
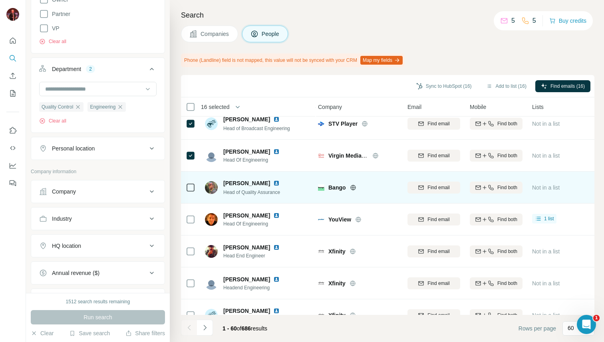
click at [354, 186] on icon at bounding box center [353, 187] width 6 height 6
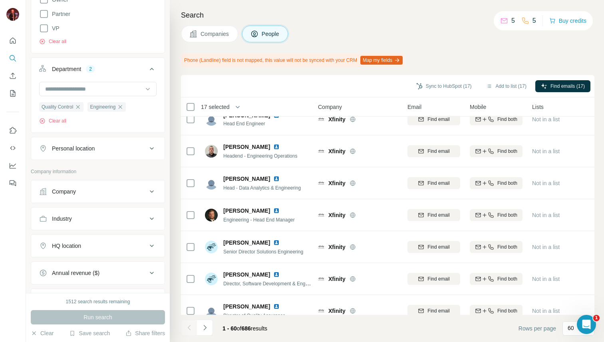
scroll to position [1718, 2]
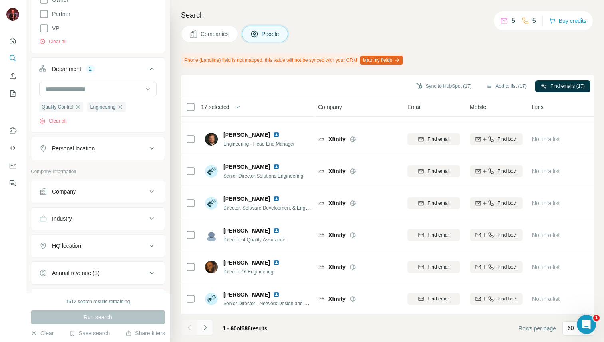
click at [208, 330] on icon "Navigate to next page" at bounding box center [205, 328] width 8 height 8
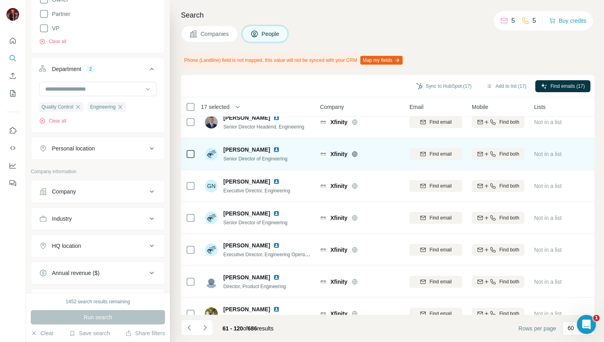
scroll to position [1718, 0]
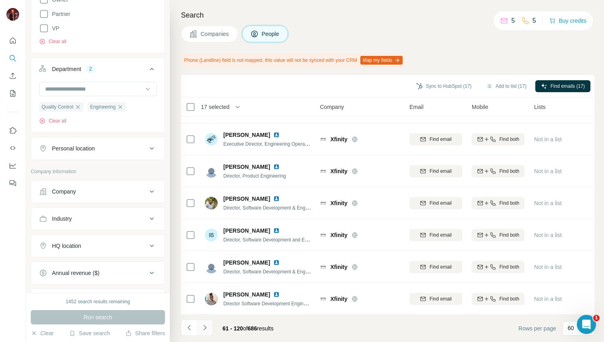
click at [206, 329] on icon "Navigate to next page" at bounding box center [205, 328] width 8 height 8
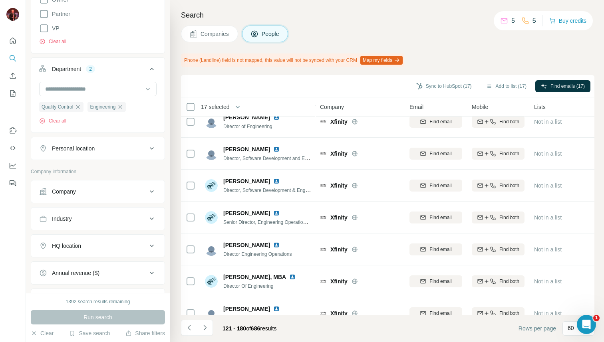
scroll to position [0, 0]
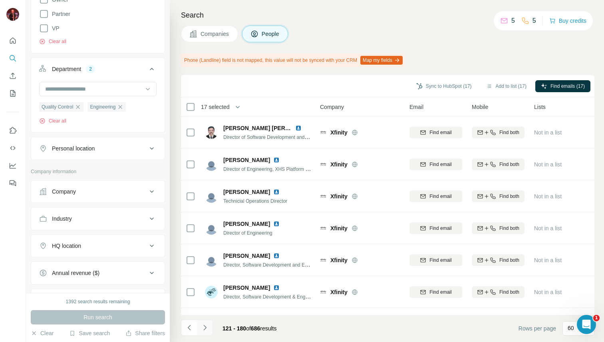
click at [207, 329] on icon "Navigate to next page" at bounding box center [205, 328] width 8 height 8
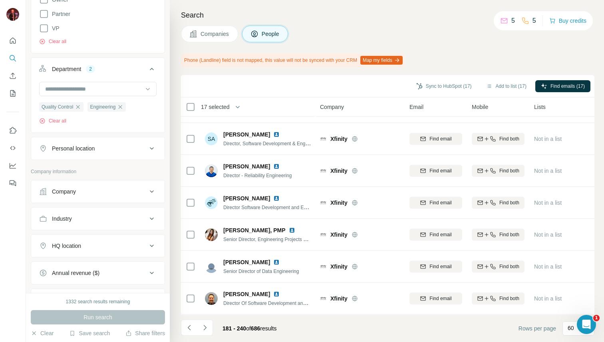
scroll to position [1718, 0]
click at [207, 328] on icon "Navigate to next page" at bounding box center [205, 328] width 8 height 8
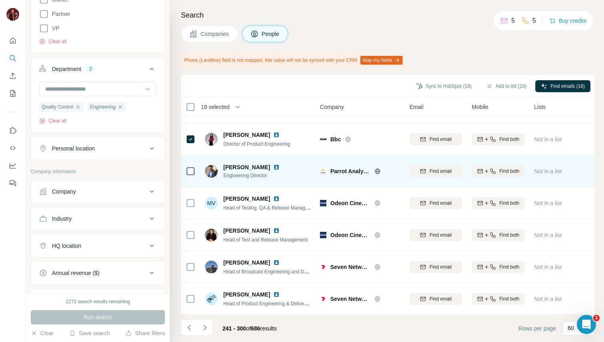
click at [376, 172] on icon at bounding box center [377, 171] width 6 height 6
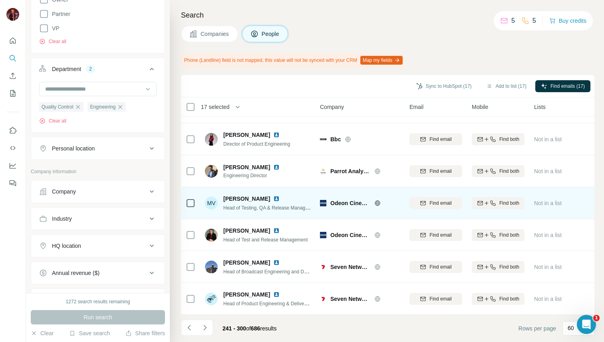
click at [377, 201] on icon at bounding box center [377, 203] width 6 height 6
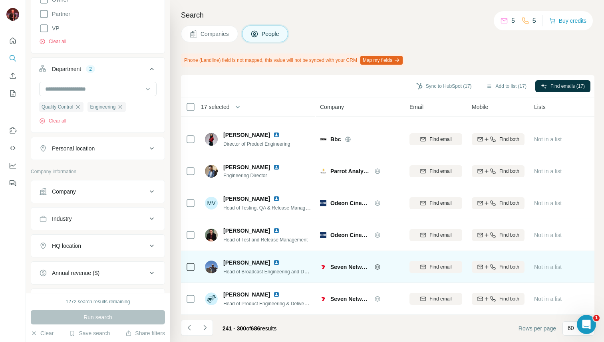
click at [377, 266] on icon at bounding box center [377, 267] width 6 height 6
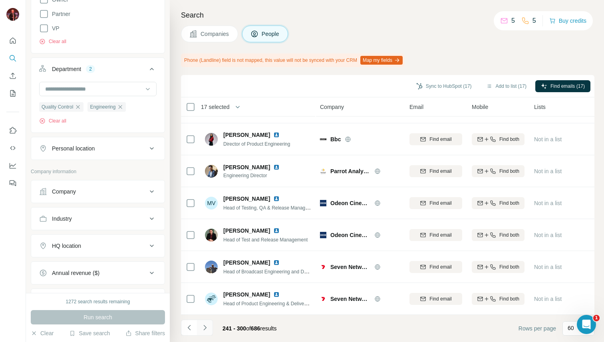
click at [206, 324] on icon "Navigate to next page" at bounding box center [205, 328] width 8 height 8
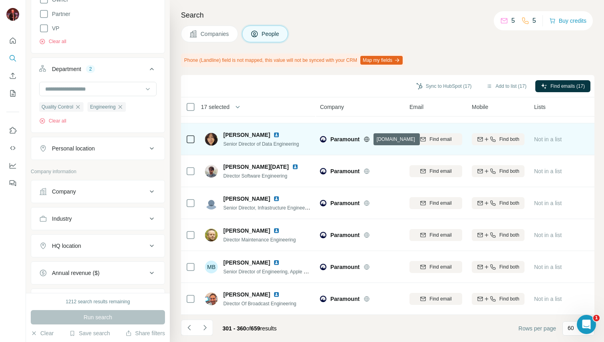
click at [368, 139] on icon at bounding box center [366, 139] width 6 height 6
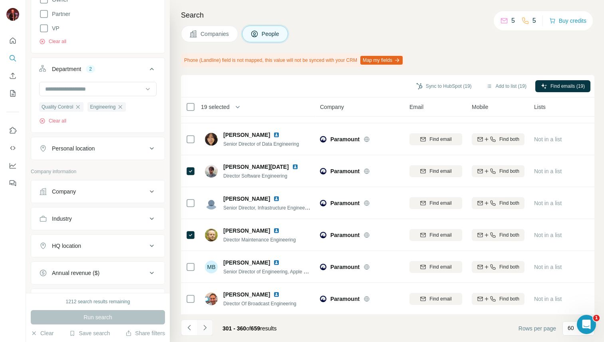
click at [212, 327] on button "Navigate to next page" at bounding box center [205, 328] width 16 height 16
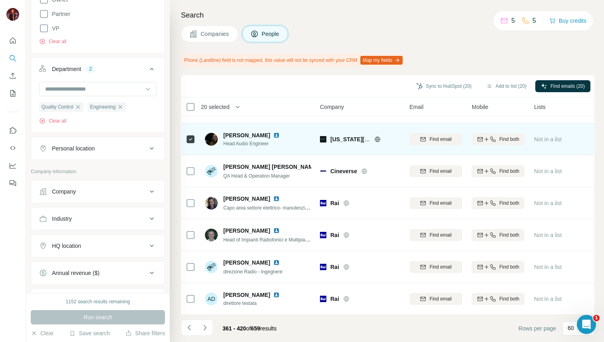
click at [378, 137] on icon at bounding box center [377, 139] width 2 height 5
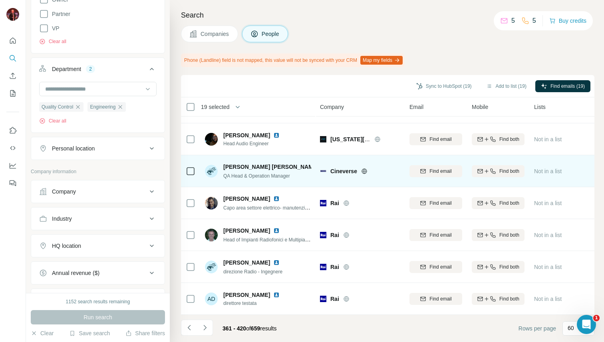
click at [366, 170] on icon at bounding box center [364, 171] width 6 height 6
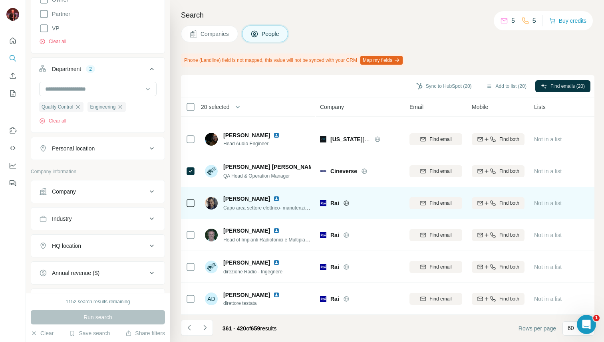
click at [347, 204] on icon at bounding box center [346, 203] width 6 height 6
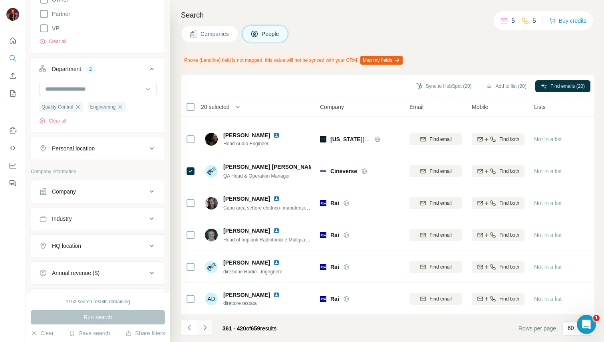
click at [207, 330] on icon "Navigate to next page" at bounding box center [205, 328] width 8 height 8
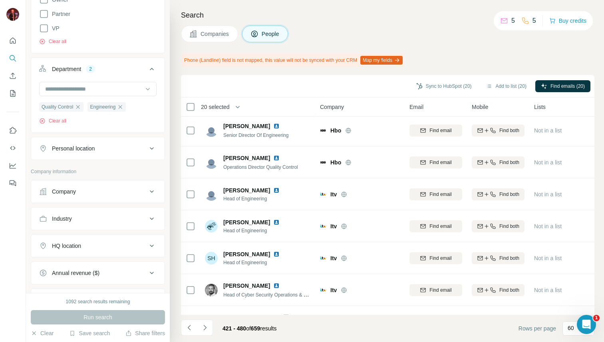
scroll to position [0, 0]
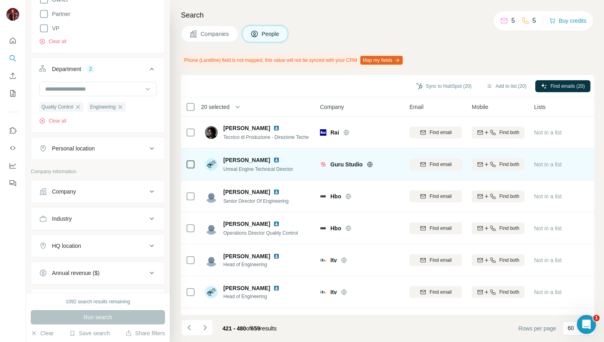
click at [370, 166] on icon at bounding box center [370, 164] width 2 height 5
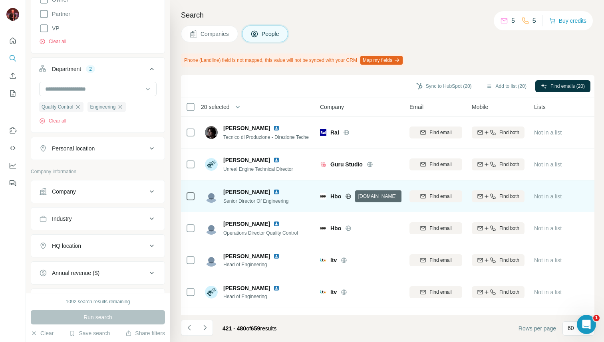
click at [349, 196] on icon at bounding box center [348, 196] width 6 height 6
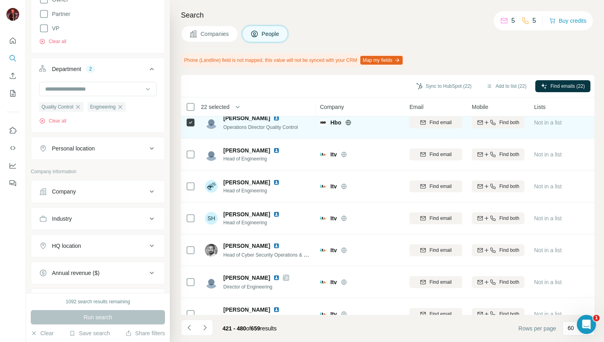
scroll to position [95, 0]
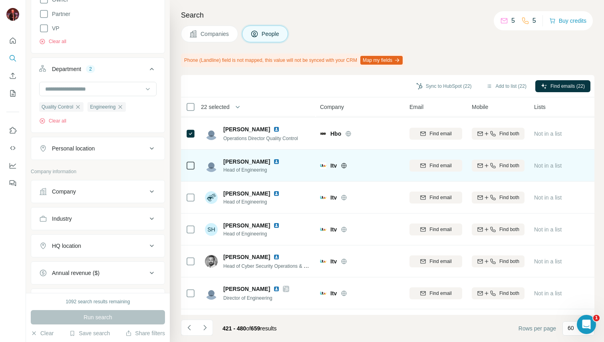
click at [346, 167] on icon at bounding box center [343, 165] width 5 height 5
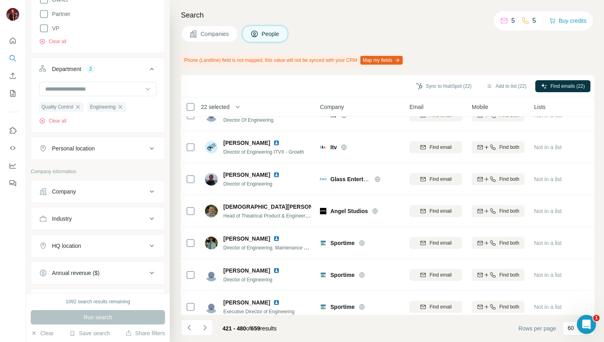
scroll to position [372, 0]
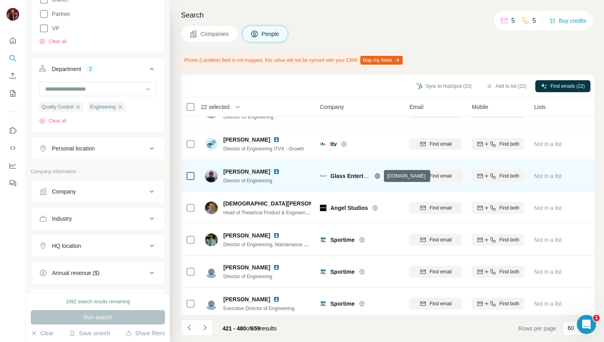
click at [379, 177] on icon at bounding box center [377, 176] width 6 height 6
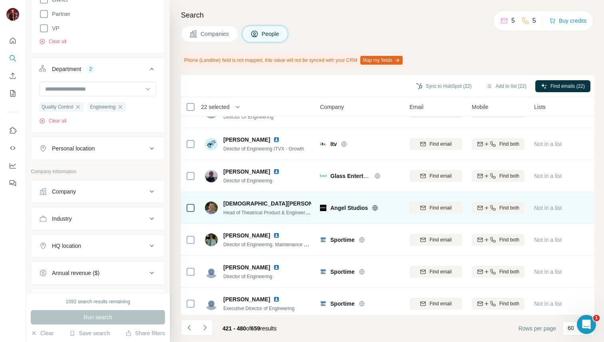
click at [376, 210] on icon at bounding box center [375, 208] width 6 height 6
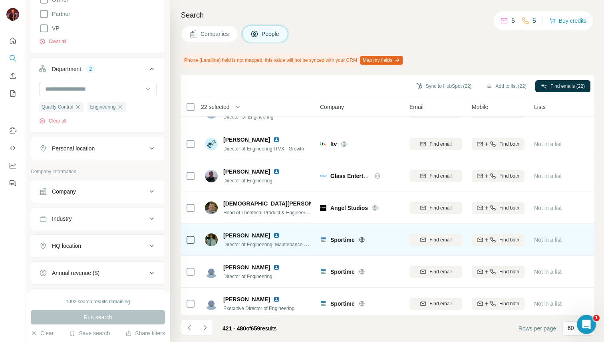
click at [364, 238] on icon at bounding box center [361, 239] width 5 height 5
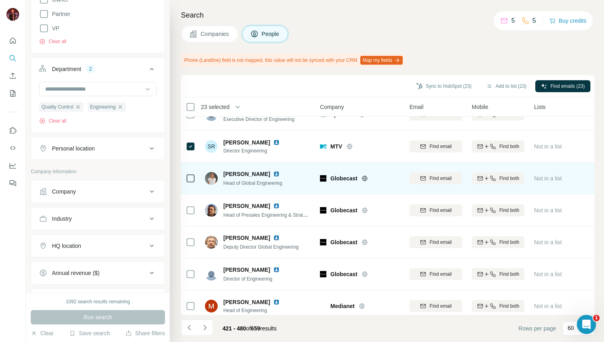
scroll to position [562, 0]
click at [364, 175] on icon at bounding box center [364, 177] width 5 height 5
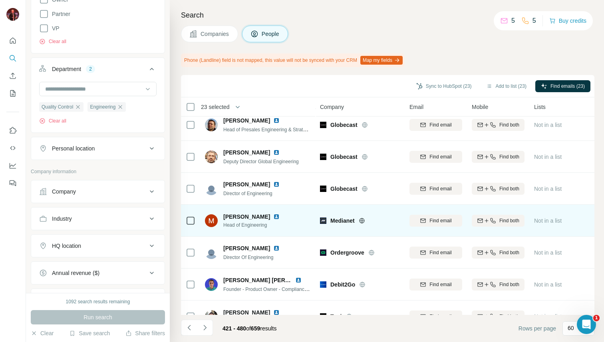
scroll to position [641, 0]
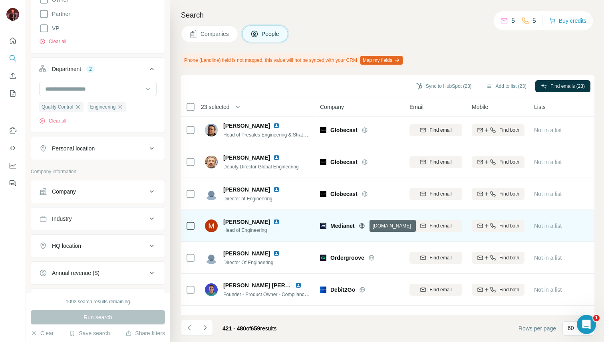
click at [364, 227] on icon at bounding box center [362, 226] width 6 height 6
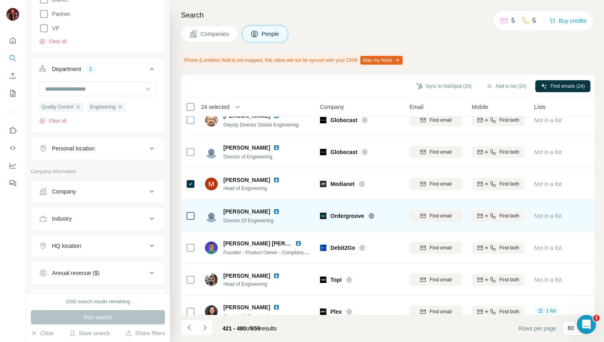
scroll to position [688, 0]
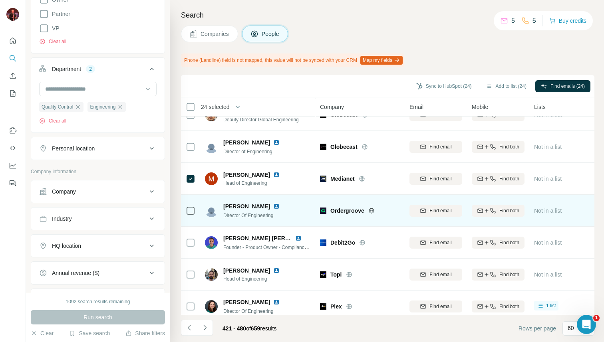
click at [373, 213] on icon at bounding box center [371, 211] width 6 height 6
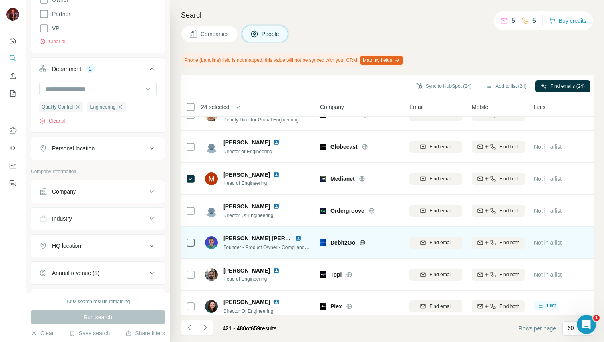
click at [364, 242] on icon at bounding box center [362, 243] width 6 height 6
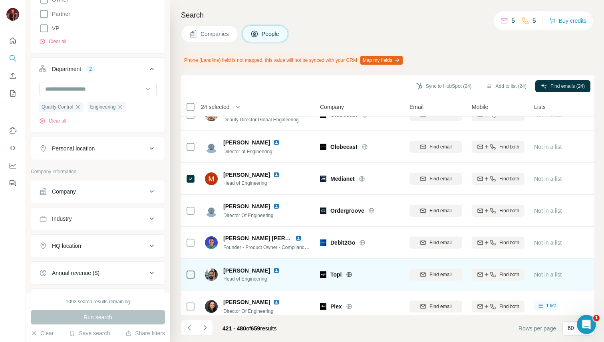
click at [350, 273] on icon at bounding box center [349, 275] width 6 height 6
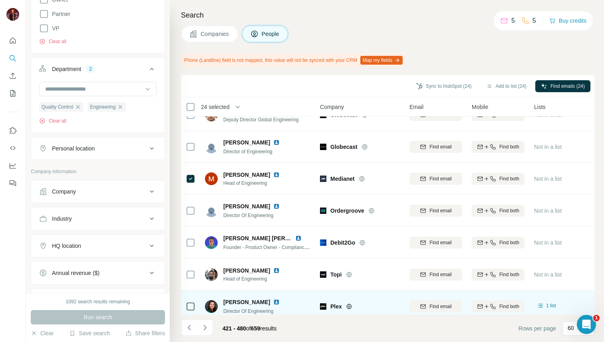
click at [352, 305] on icon at bounding box center [349, 306] width 6 height 6
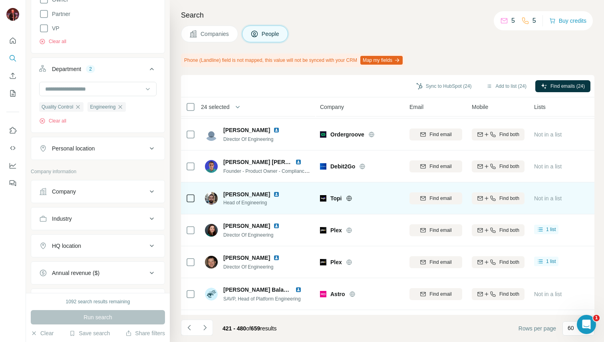
scroll to position [766, 0]
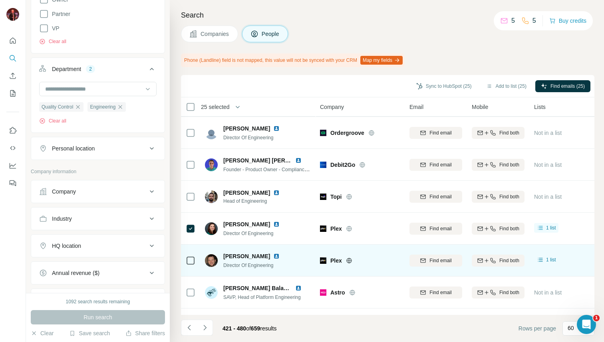
click at [189, 265] on icon at bounding box center [191, 261] width 10 height 10
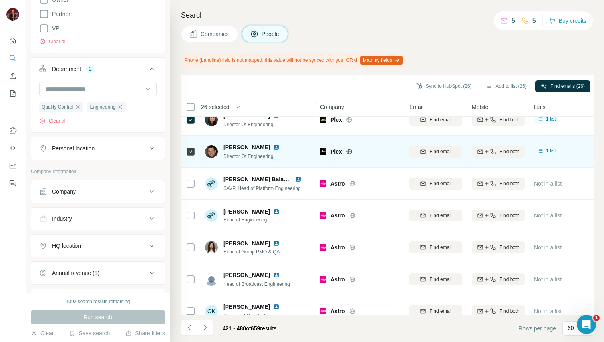
scroll to position [876, 0]
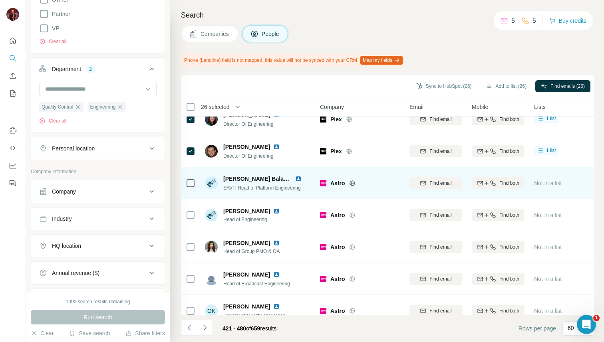
click at [353, 182] on icon at bounding box center [352, 182] width 2 height 5
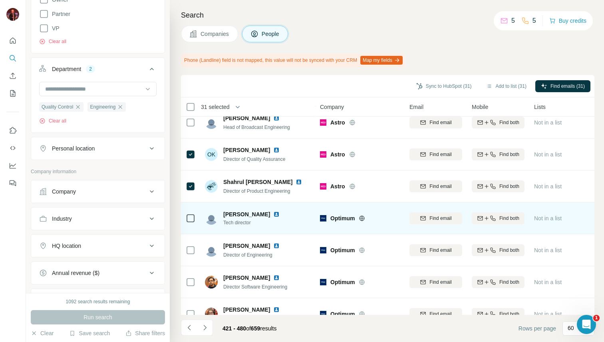
scroll to position [1033, 0]
click at [361, 221] on icon at bounding box center [362, 218] width 6 height 6
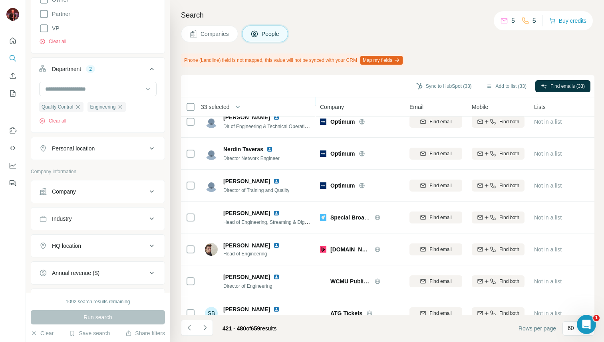
scroll to position [1262, 0]
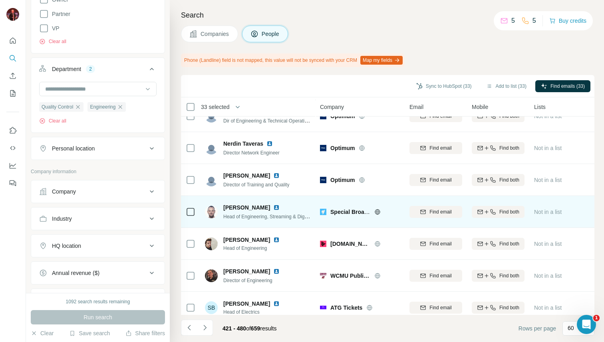
click at [378, 213] on icon at bounding box center [377, 212] width 6 height 6
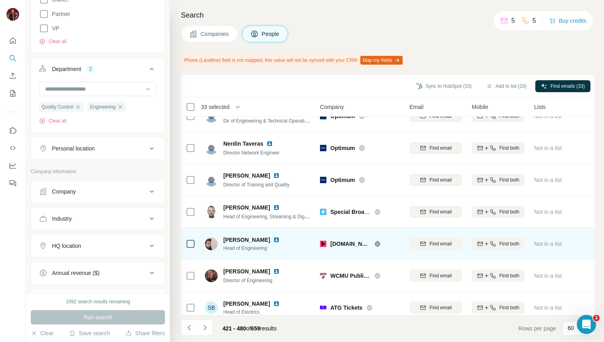
click at [378, 244] on icon at bounding box center [377, 244] width 6 height 6
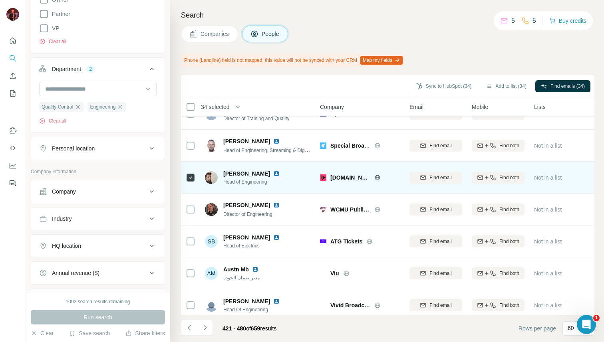
scroll to position [1329, 0]
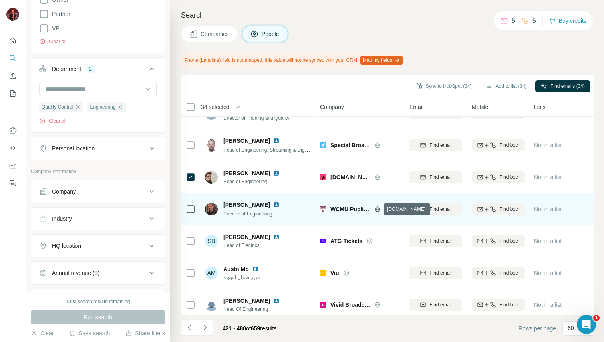
click at [377, 209] on icon at bounding box center [377, 209] width 6 height 6
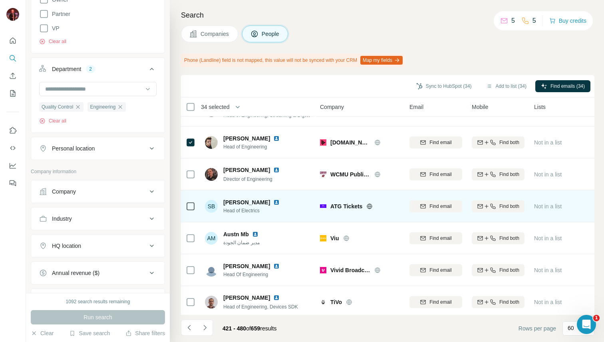
scroll to position [1366, 0]
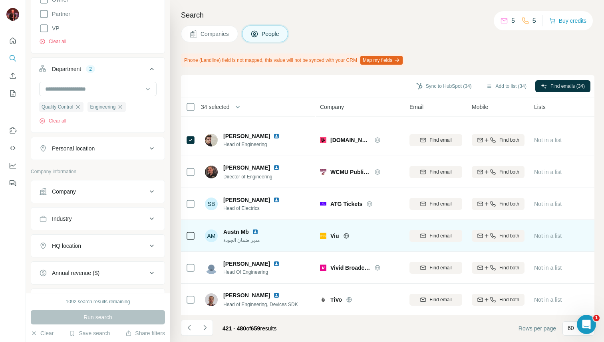
click at [346, 236] on icon at bounding box center [345, 236] width 5 height 0
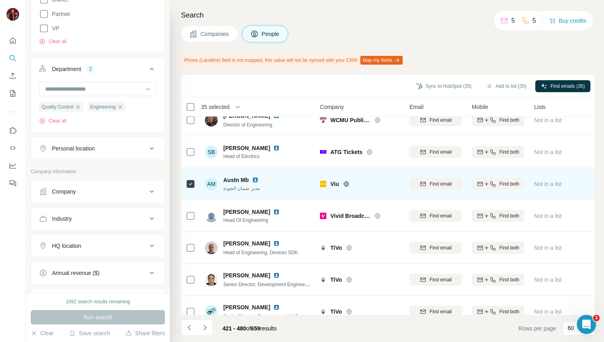
scroll to position [1421, 0]
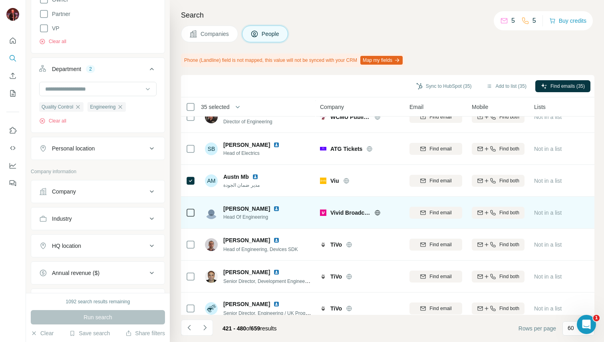
click at [378, 213] on icon at bounding box center [377, 213] width 6 height 6
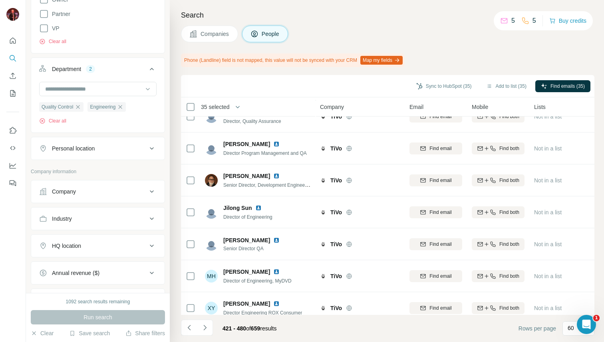
scroll to position [1718, 0]
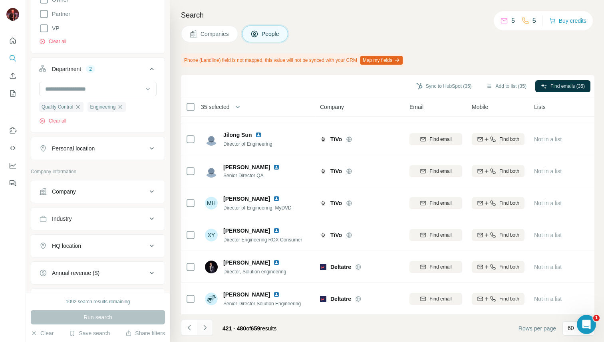
click at [208, 329] on icon "Navigate to next page" at bounding box center [205, 328] width 8 height 8
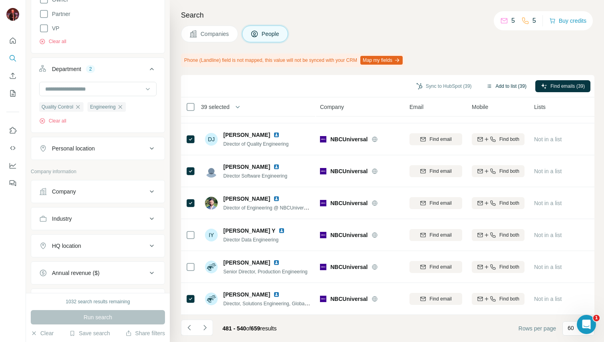
click at [500, 85] on button "Add to list (39)" at bounding box center [506, 86] width 52 height 12
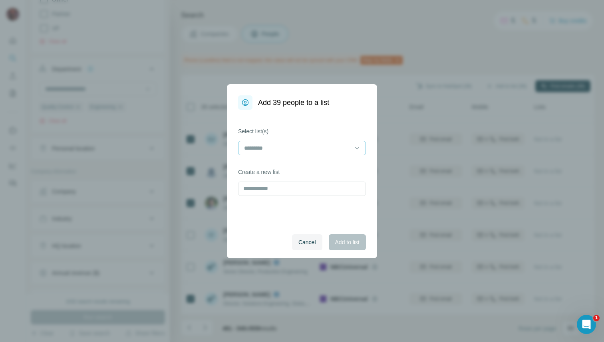
click at [331, 145] on input at bounding box center [297, 148] width 108 height 9
click at [330, 132] on label "Select list(s)" at bounding box center [302, 131] width 128 height 8
click at [321, 182] on input "text" at bounding box center [302, 189] width 128 height 14
type input "*"
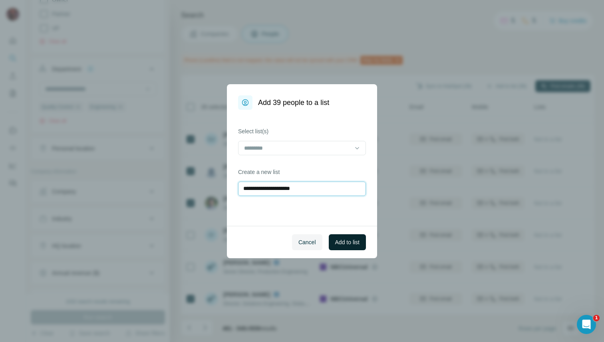
type input "**********"
click at [345, 245] on span "Add to list" at bounding box center [347, 242] width 24 height 8
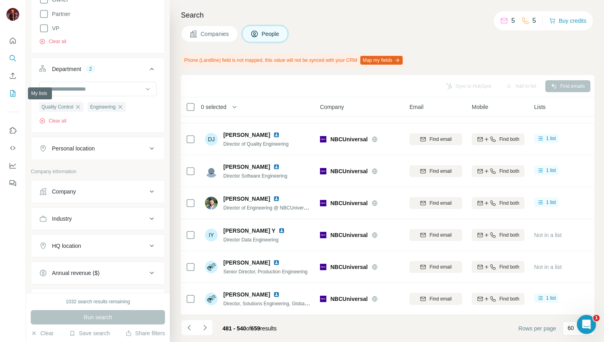
click at [15, 92] on icon "My lists" at bounding box center [12, 93] width 5 height 6
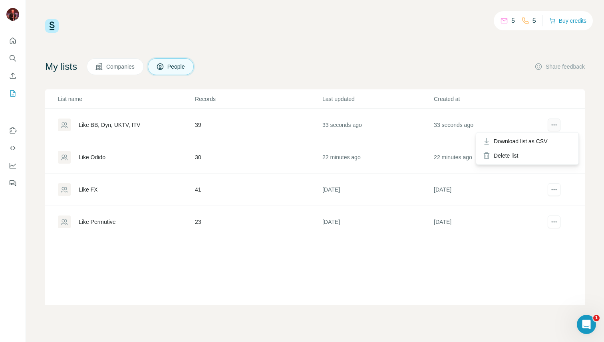
click at [555, 122] on icon "actions" at bounding box center [554, 125] width 8 height 8
click at [541, 139] on span "Download list as CSV" at bounding box center [521, 141] width 54 height 8
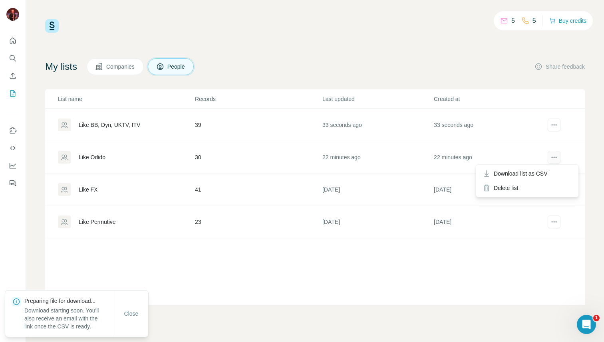
click at [553, 157] on icon "actions" at bounding box center [553, 157] width 1 height 1
click at [547, 171] on span "Download list as CSV" at bounding box center [521, 174] width 54 height 8
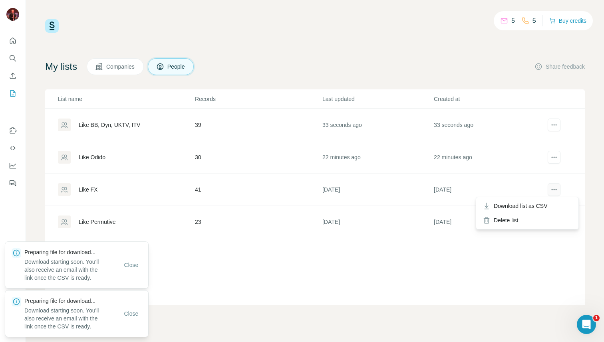
click at [555, 190] on icon "actions" at bounding box center [554, 190] width 8 height 8
click at [547, 204] on span "Download list as CSV" at bounding box center [521, 206] width 54 height 8
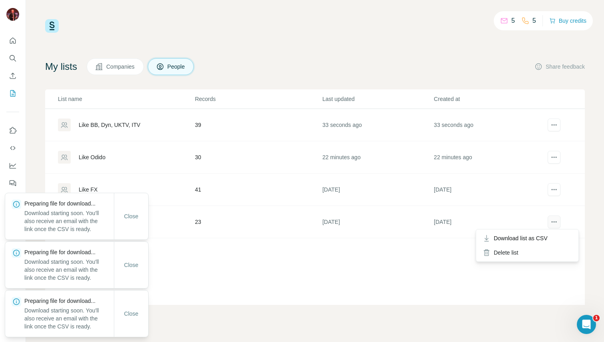
click at [554, 220] on icon "actions" at bounding box center [554, 222] width 8 height 8
click at [549, 232] on div "Download list as CSV" at bounding box center [527, 238] width 99 height 14
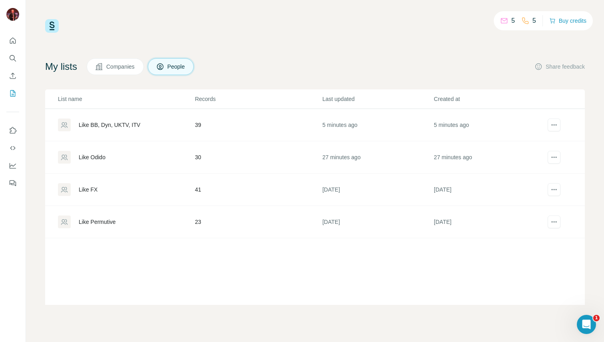
click at [119, 126] on div "Like BB, Dyn, UKTV, ITV" at bounding box center [109, 125] width 61 height 8
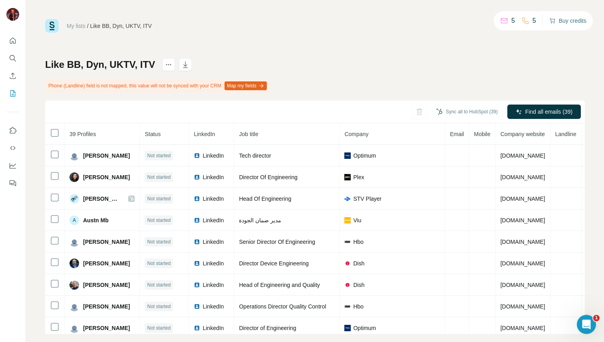
click at [566, 24] on button "Buy credits" at bounding box center [567, 20] width 37 height 11
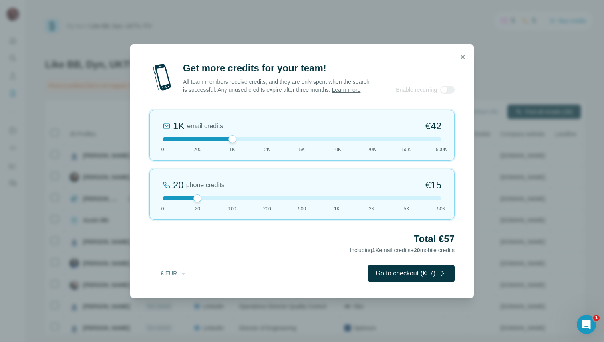
drag, startPoint x: 197, startPoint y: 143, endPoint x: 233, endPoint y: 145, distance: 36.4
click at [234, 143] on div at bounding box center [232, 139] width 8 height 8
drag, startPoint x: 198, startPoint y: 202, endPoint x: 154, endPoint y: 200, distance: 44.8
click at [153, 200] on div "0 phone credits €0 [PHONE_NUMBER] 1K 2K 5K 50K" at bounding box center [301, 194] width 305 height 51
click at [375, 277] on button "Go to checkout (€42)" at bounding box center [411, 274] width 87 height 18
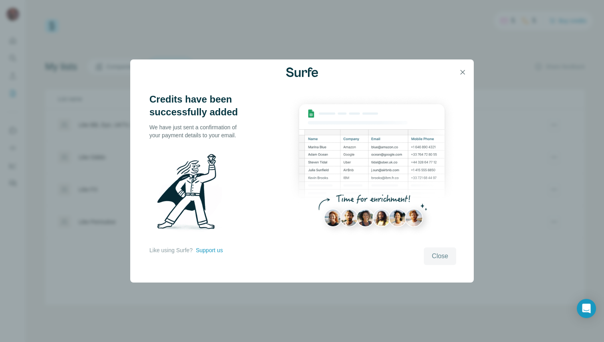
click at [438, 256] on span "Close" at bounding box center [440, 257] width 16 height 10
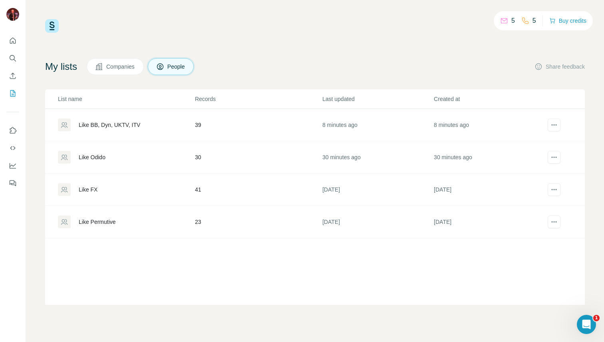
click at [133, 124] on div "Like BB, Dyn, UKTV, ITV" at bounding box center [109, 125] width 61 height 8
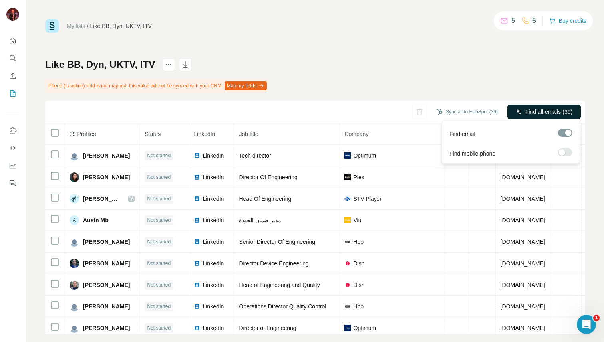
click at [540, 113] on span "Find all emails (39)" at bounding box center [548, 112] width 47 height 8
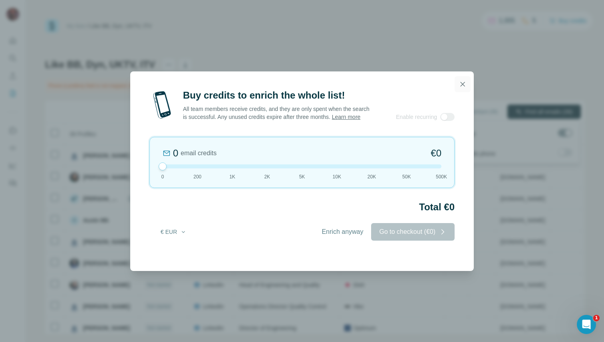
click at [458, 86] on icon "button" at bounding box center [462, 84] width 8 height 8
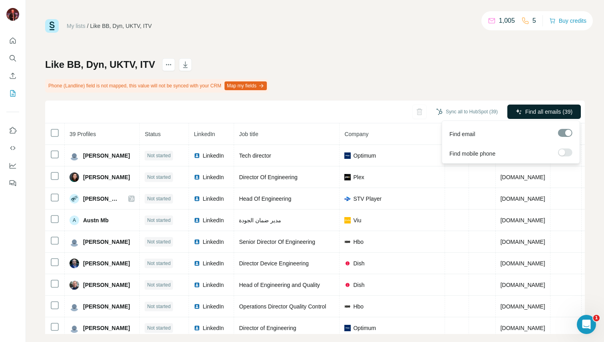
click at [534, 97] on div "Like BB, Dyn, UKTV, ITV Phone (Landline) field is not mapped, this value will n…" at bounding box center [314, 196] width 539 height 276
click at [541, 114] on span "Find all emails (39)" at bounding box center [548, 112] width 47 height 8
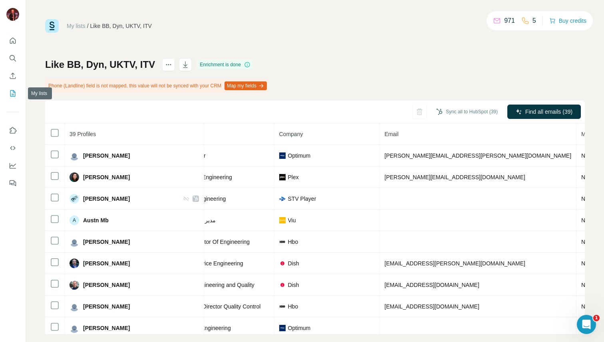
click at [15, 94] on icon "My lists" at bounding box center [12, 93] width 5 height 6
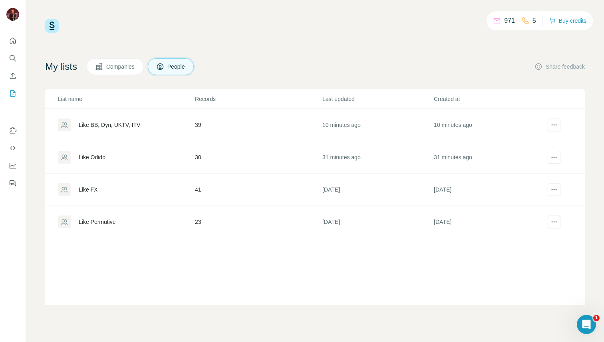
click at [101, 157] on div "Like Odido" at bounding box center [92, 157] width 27 height 8
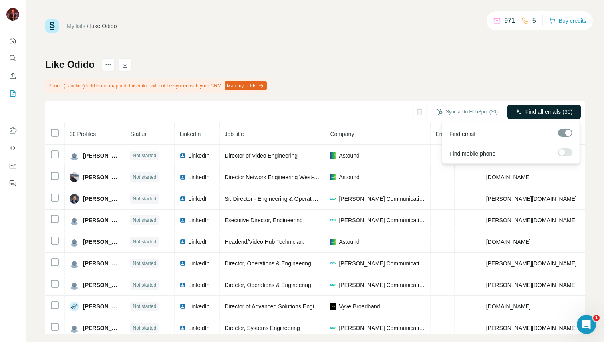
click at [525, 109] on span "Find all emails (30)" at bounding box center [548, 112] width 47 height 8
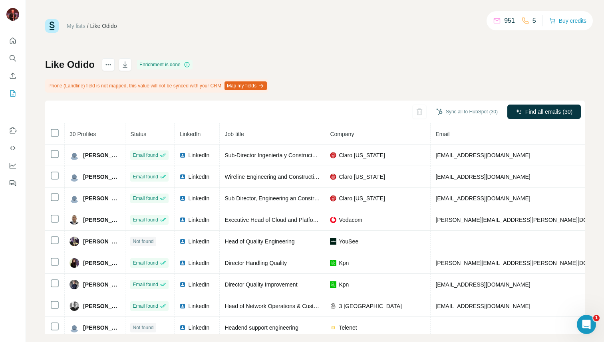
scroll to position [458, 0]
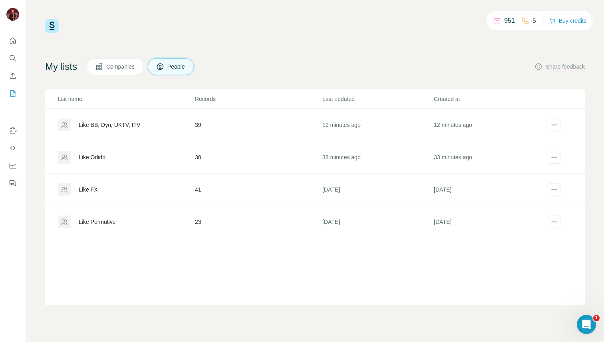
click at [90, 190] on div "Like FX" at bounding box center [88, 190] width 19 height 8
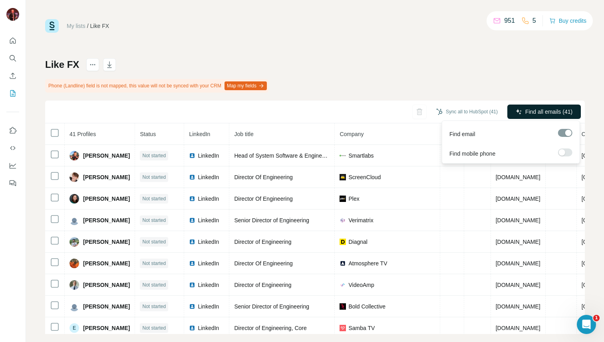
click at [546, 110] on span "Find all emails (41)" at bounding box center [548, 112] width 47 height 8
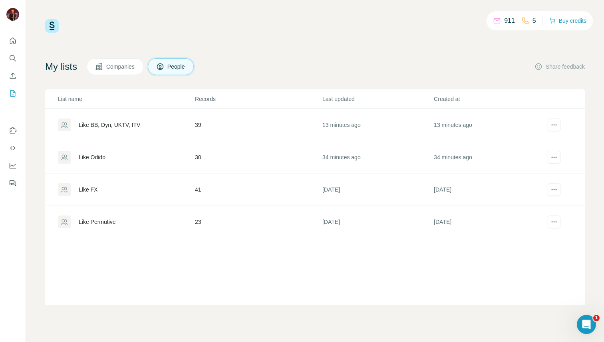
click at [116, 222] on div "Like Permutive" at bounding box center [97, 222] width 37 height 8
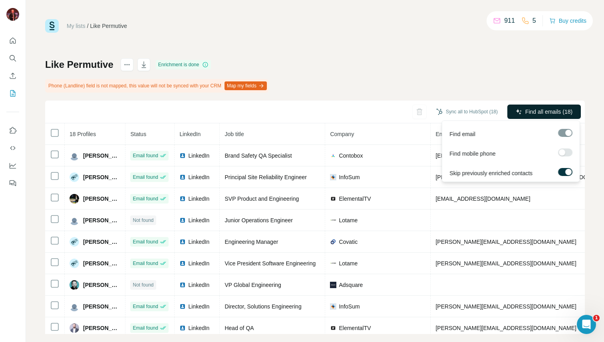
click at [546, 112] on span "Find all emails (18)" at bounding box center [548, 112] width 47 height 8
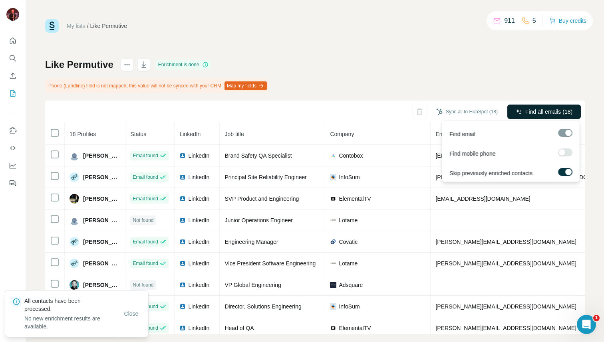
click at [548, 109] on span "Find all emails (18)" at bounding box center [548, 112] width 47 height 8
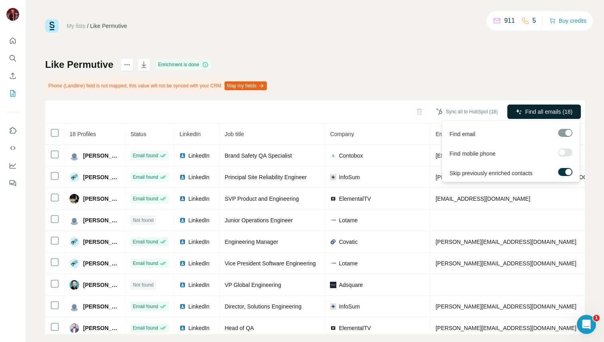
click at [554, 112] on span "Find all emails (18)" at bounding box center [548, 112] width 47 height 8
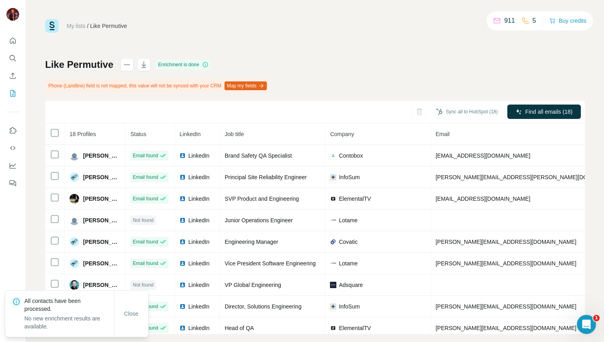
click at [517, 76] on div "Like Permutive Enrichment is done Phone (Landline) field is not mapped, this va…" at bounding box center [314, 196] width 539 height 276
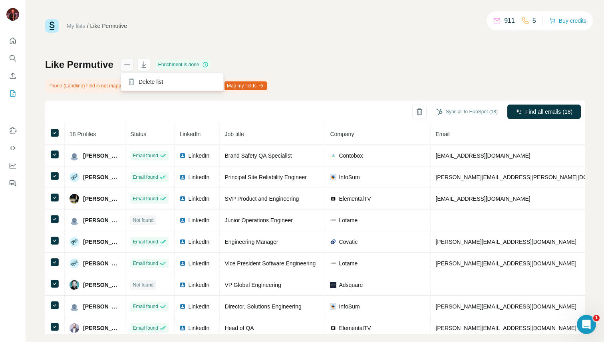
click at [125, 64] on icon "actions" at bounding box center [127, 65] width 8 height 8
click at [132, 41] on div "My lists / Like Permutive 911 5 Buy credits Like Permutive Enrichment is done P…" at bounding box center [314, 176] width 539 height 315
click at [16, 91] on icon "My lists" at bounding box center [13, 93] width 8 height 8
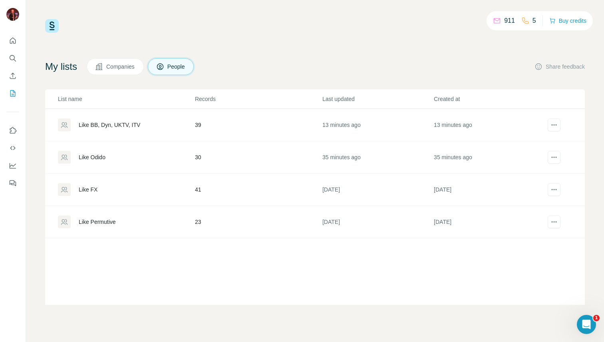
click at [118, 71] on button "Companies" at bounding box center [115, 66] width 57 height 17
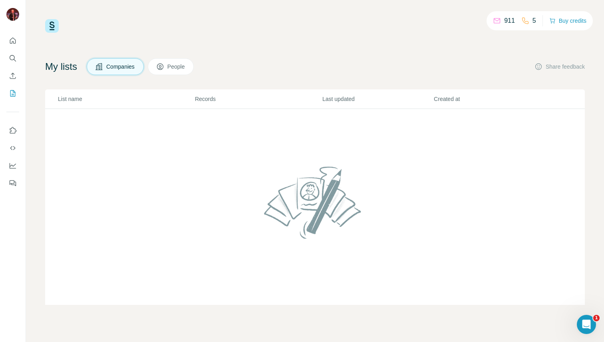
click at [161, 63] on icon at bounding box center [160, 67] width 8 height 8
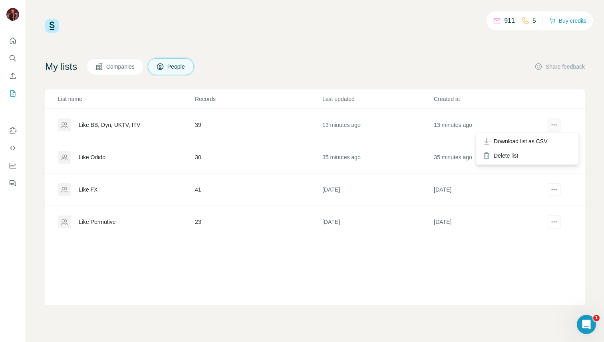
click at [551, 123] on icon "actions" at bounding box center [554, 125] width 8 height 8
click at [538, 143] on span "Download list as CSV" at bounding box center [521, 141] width 54 height 8
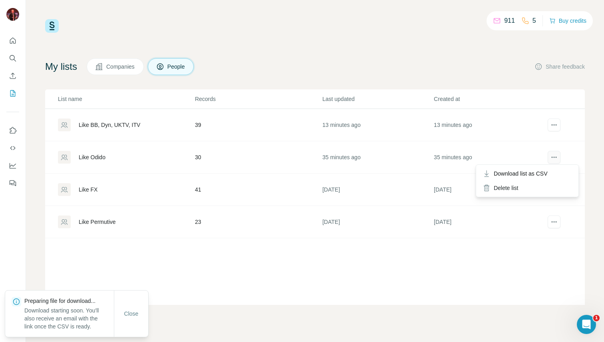
click at [557, 155] on icon "actions" at bounding box center [554, 157] width 8 height 8
click at [547, 174] on span "Download list as CSV" at bounding box center [521, 174] width 54 height 8
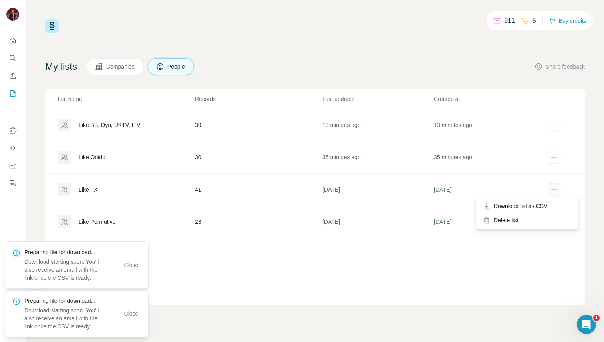
click at [553, 188] on icon "actions" at bounding box center [554, 190] width 8 height 8
click at [539, 205] on span "Download list as CSV" at bounding box center [521, 206] width 54 height 8
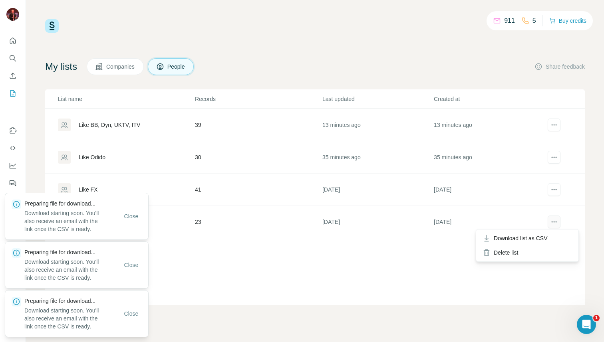
click at [553, 222] on icon "actions" at bounding box center [554, 222] width 8 height 8
click at [545, 235] on span "Download list as CSV" at bounding box center [521, 238] width 54 height 8
